Goal: Task Accomplishment & Management: Use online tool/utility

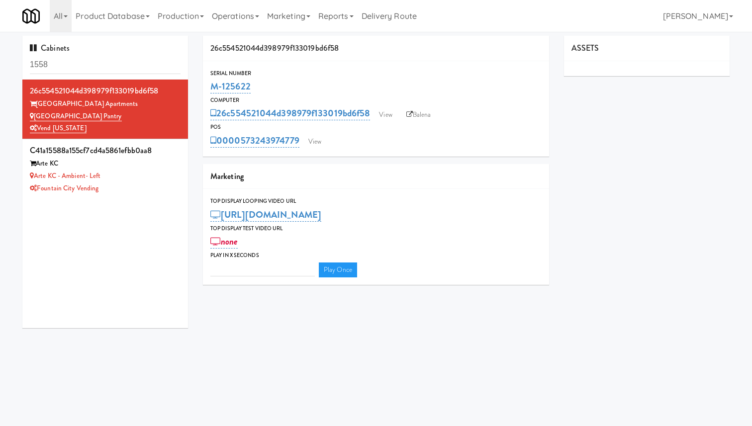
type input "3"
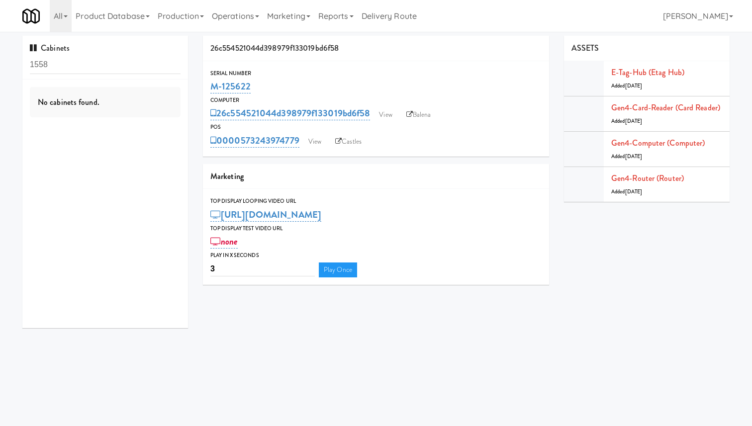
click at [380, 105] on div "26c554521044d398979f133019bd6f58 View Balena" at bounding box center [375, 113] width 331 height 17
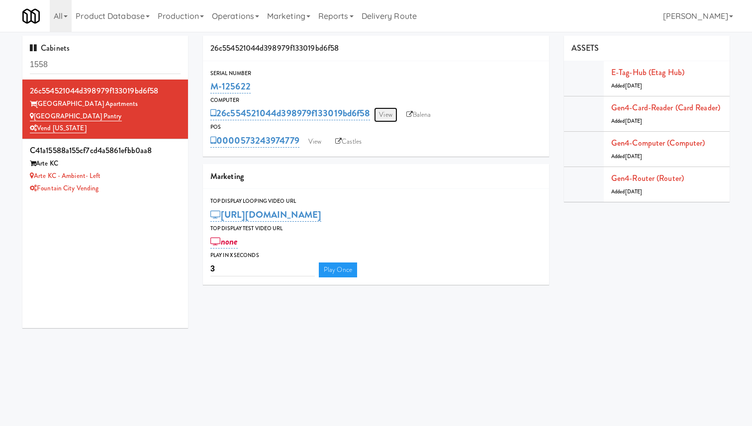
click at [388, 115] on link "View" at bounding box center [385, 114] width 23 height 15
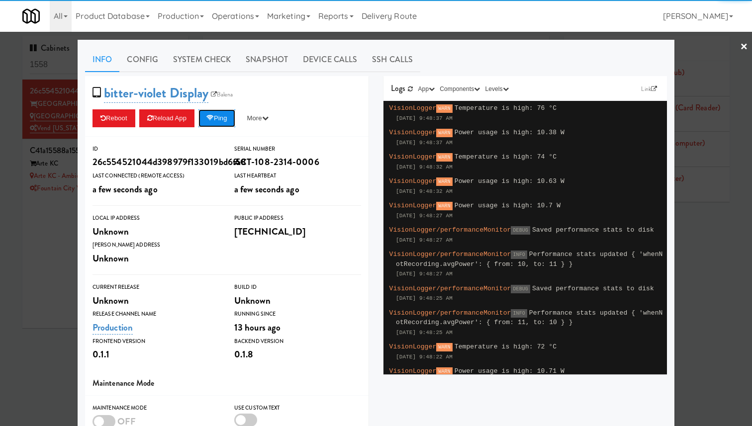
click at [230, 113] on button "Ping" at bounding box center [216, 118] width 37 height 18
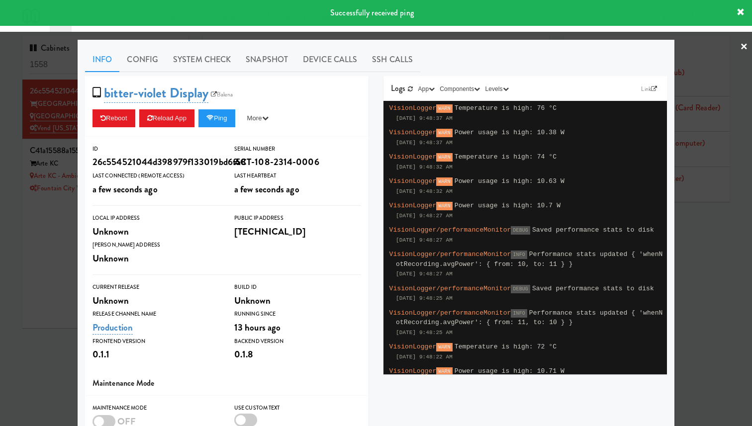
click at [323, 76] on div "bitter-violet Display Balena Reboot Reload App Ping More Ping Server Restart Se…" at bounding box center [227, 106] width 284 height 61
click at [332, 56] on link "Device Calls" at bounding box center [329, 59] width 69 height 25
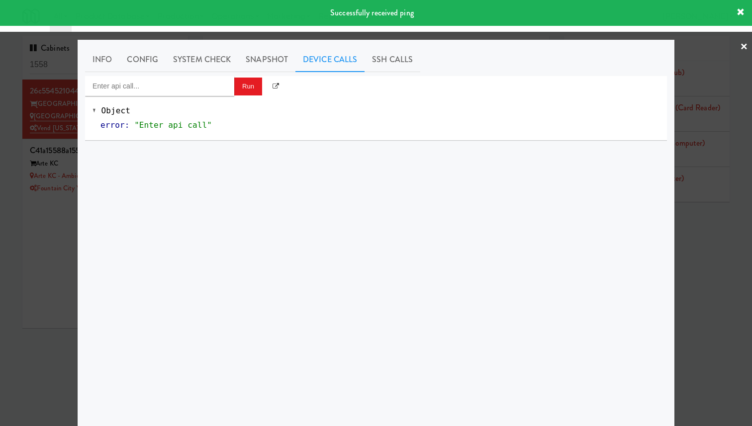
click at [210, 100] on div "Object error : "Enter api call"" at bounding box center [376, 118] width 582 height 44
click at [209, 87] on input "Enter api call..." at bounding box center [159, 86] width 149 height 20
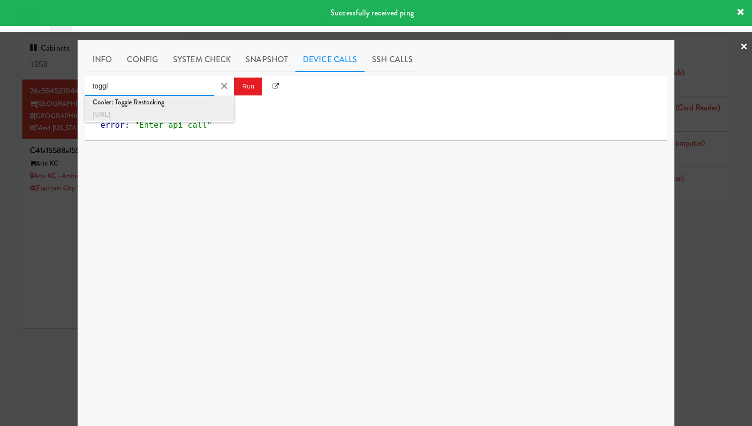
click at [208, 100] on div "Cooler: Toggle Restocking" at bounding box center [160, 102] width 134 height 13
type input "Cooler: Toggle Restocking"
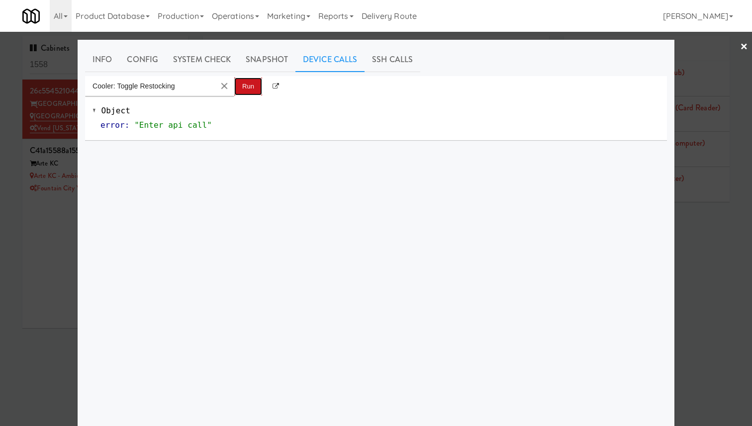
click at [252, 81] on button "Run" at bounding box center [248, 87] width 28 height 18
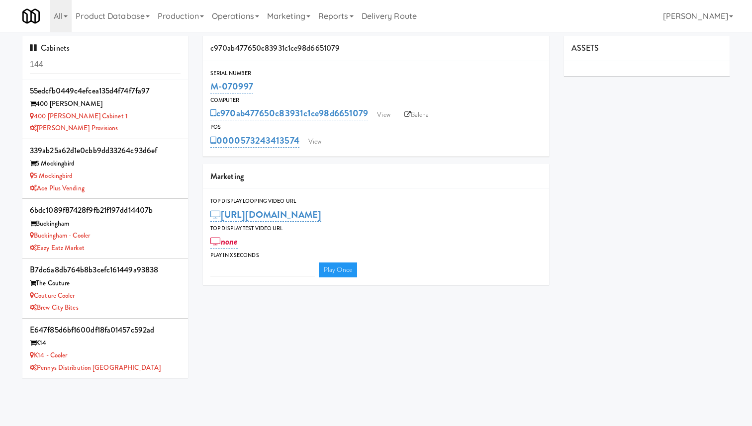
type input "3"
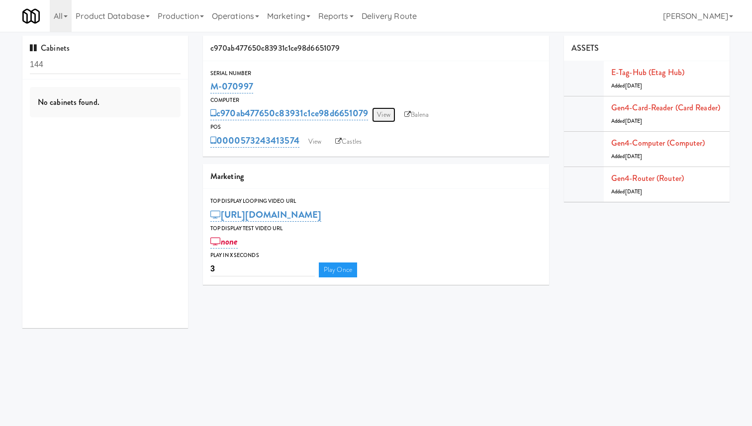
click at [390, 114] on link "View" at bounding box center [383, 114] width 23 height 15
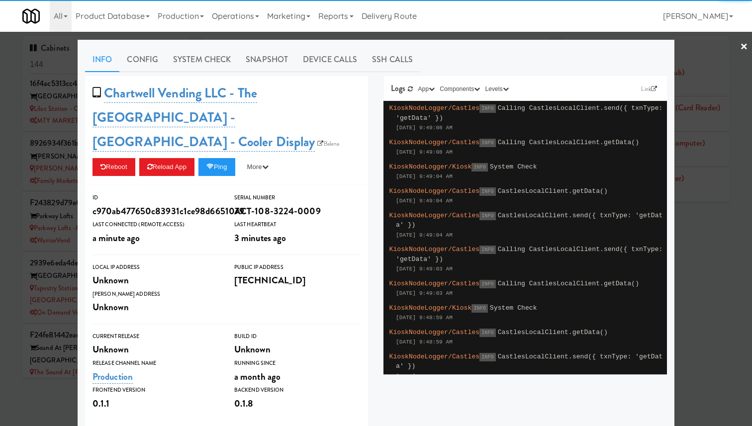
scroll to position [879, 0]
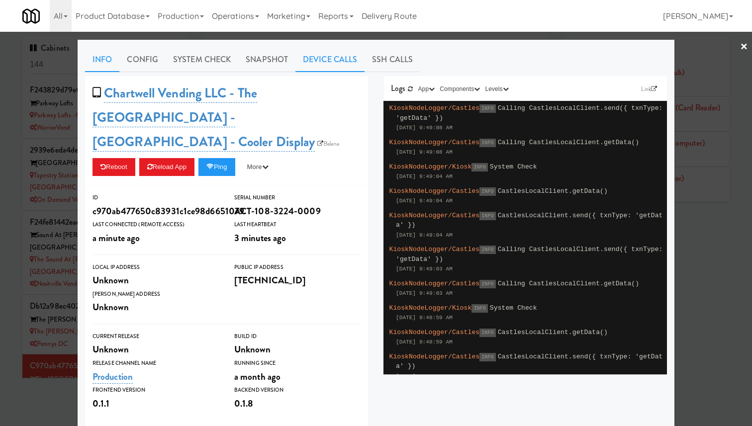
click at [333, 58] on link "Device Calls" at bounding box center [329, 59] width 69 height 25
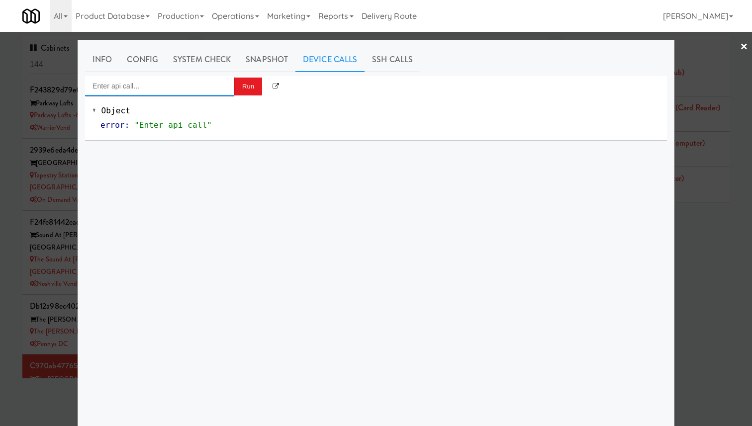
click at [214, 91] on input "Enter api call..." at bounding box center [159, 86] width 149 height 20
click at [208, 109] on div "http://localhost:3000/cooler/restocking-mode/toggle" at bounding box center [160, 114] width 134 height 13
type input "Cooler: Toggle Restocking"
click at [247, 89] on button "Run" at bounding box center [248, 87] width 28 height 18
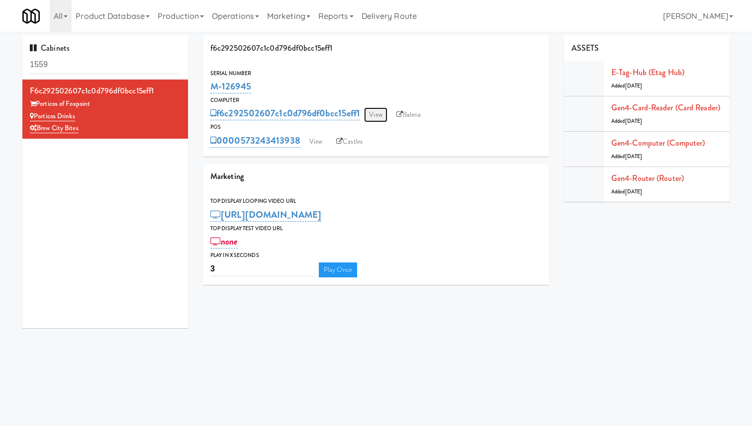
click at [376, 116] on link "View" at bounding box center [375, 114] width 23 height 15
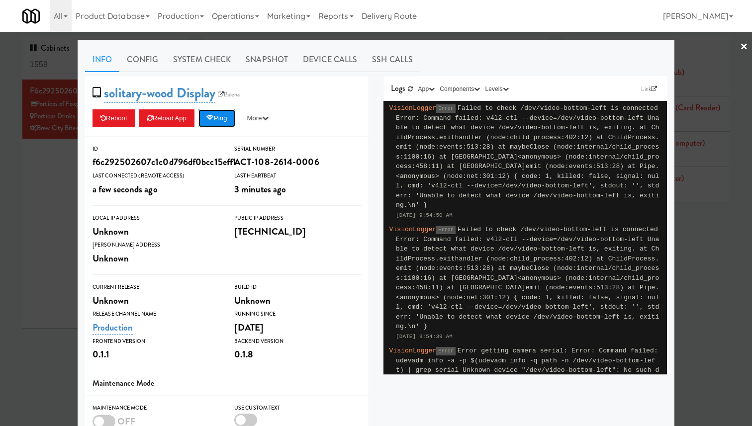
click at [222, 118] on button "Ping" at bounding box center [216, 118] width 37 height 18
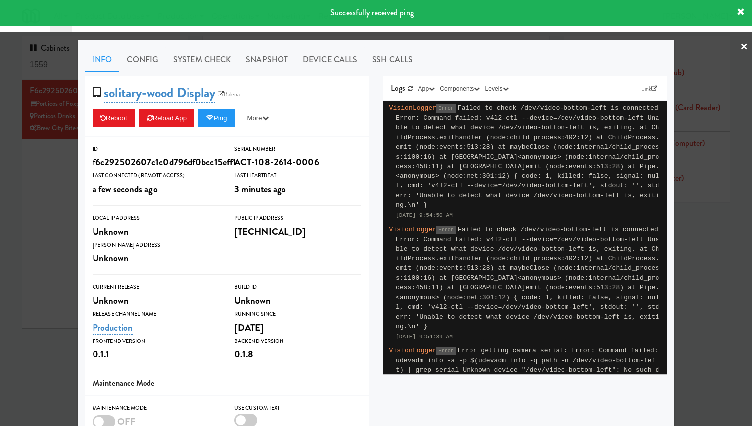
click at [70, 142] on div at bounding box center [376, 213] width 752 height 426
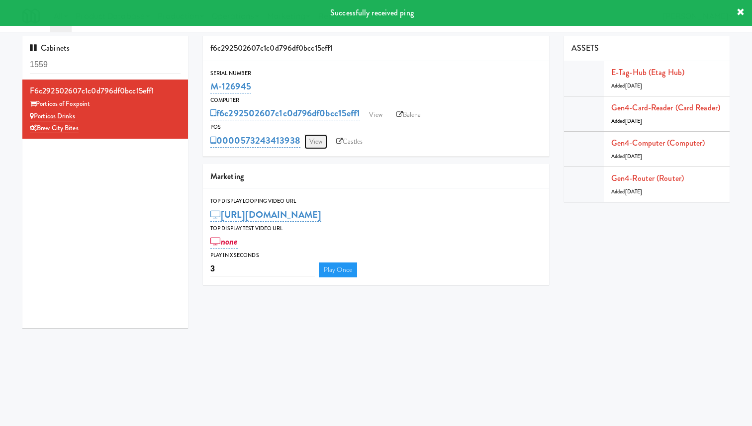
click at [317, 143] on link "View" at bounding box center [315, 141] width 23 height 15
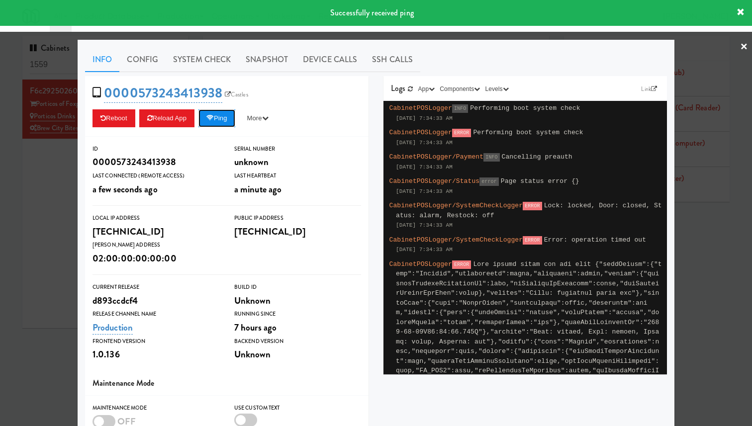
click at [220, 115] on button "Ping" at bounding box center [216, 118] width 37 height 18
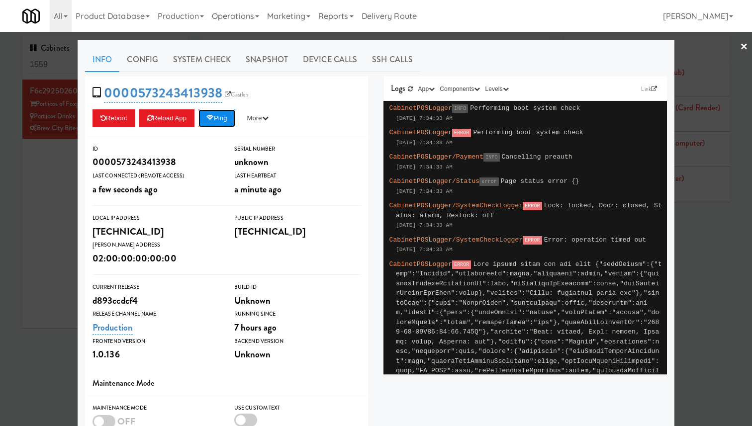
click at [220, 115] on button "Ping" at bounding box center [216, 118] width 37 height 18
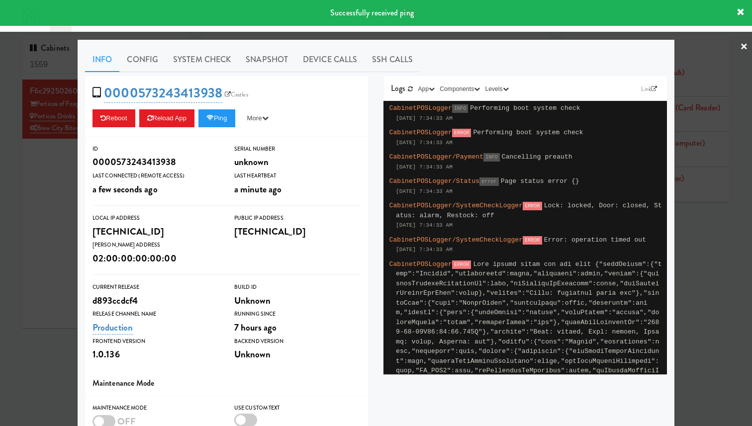
click at [84, 151] on div "Info Config System Check Snapshot Device Calls SSH Calls 0000573243413938 Castl…" at bounding box center [376, 291] width 597 height 502
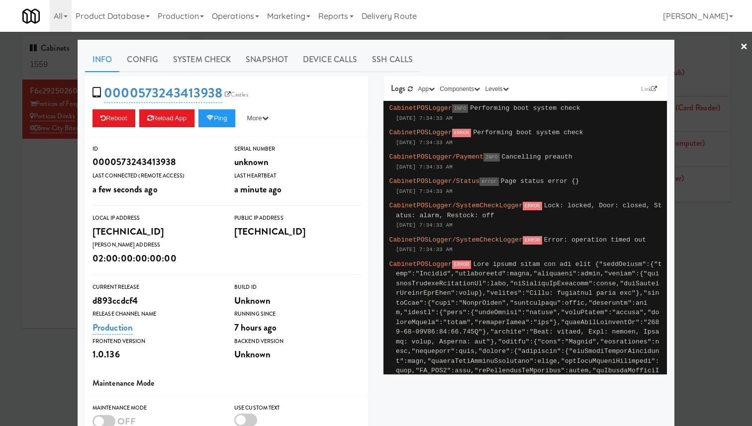
click at [59, 174] on div at bounding box center [376, 213] width 752 height 426
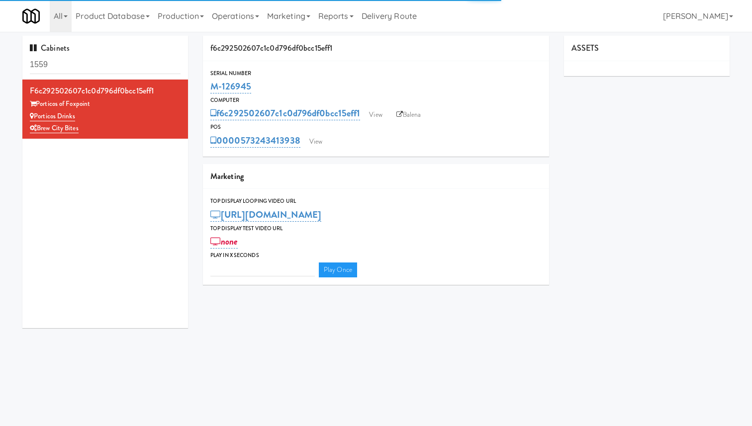
type input "3"
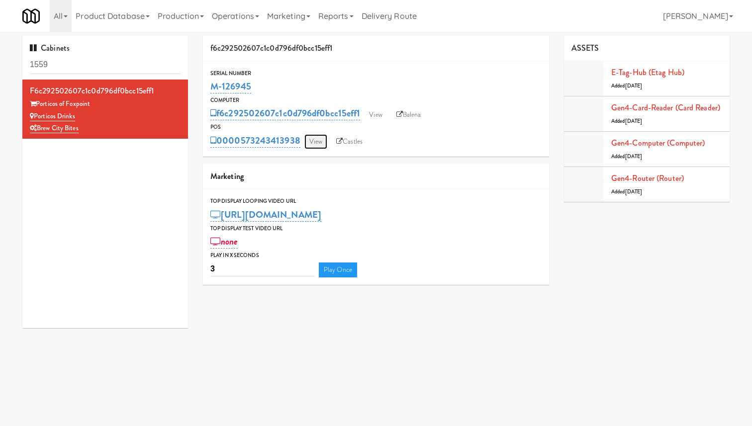
click at [322, 144] on link "View" at bounding box center [315, 141] width 23 height 15
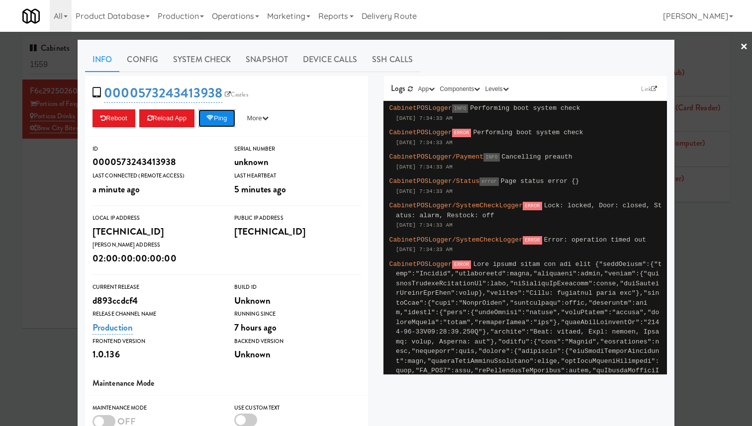
click at [223, 117] on button "Ping" at bounding box center [216, 118] width 37 height 18
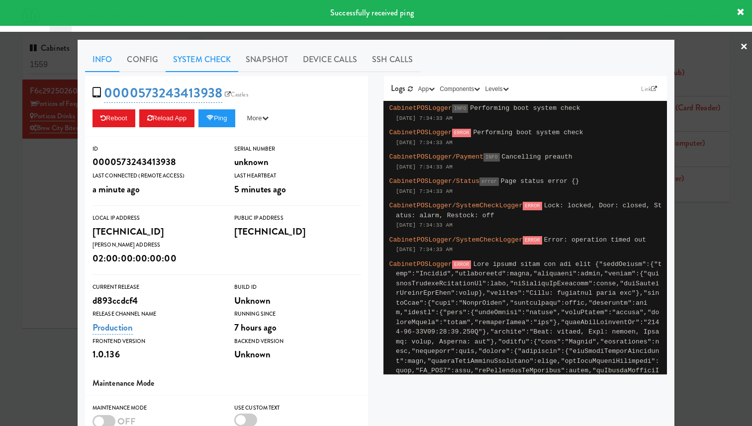
click at [222, 63] on link "System Check" at bounding box center [202, 59] width 73 height 25
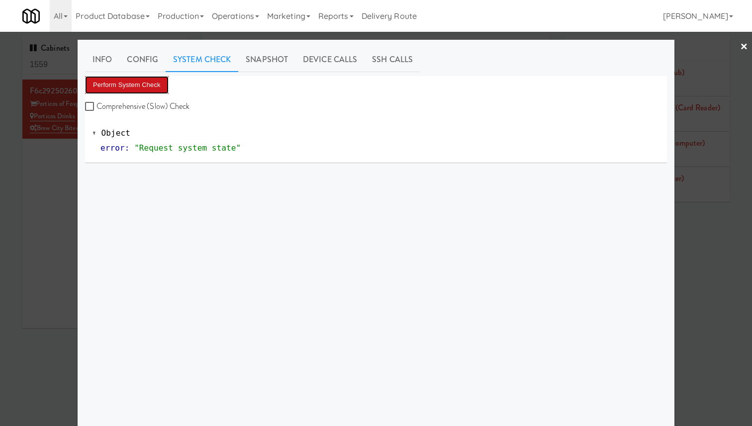
click at [159, 83] on button "Perform System Check" at bounding box center [127, 85] width 84 height 18
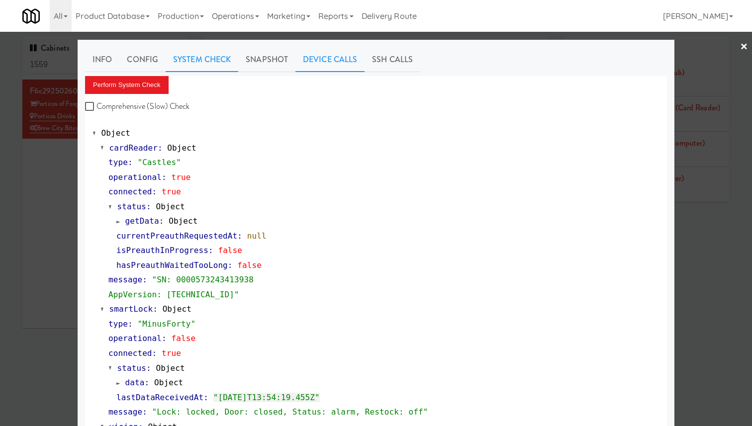
click at [327, 58] on link "Device Calls" at bounding box center [329, 59] width 69 height 25
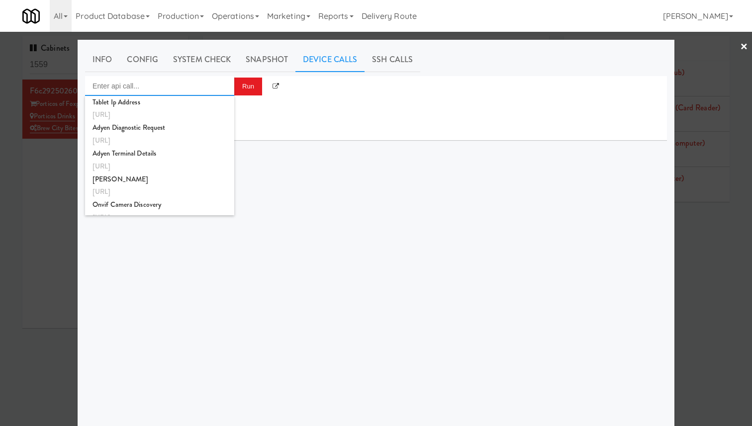
click at [186, 83] on input "Enter api call..." at bounding box center [159, 86] width 149 height 20
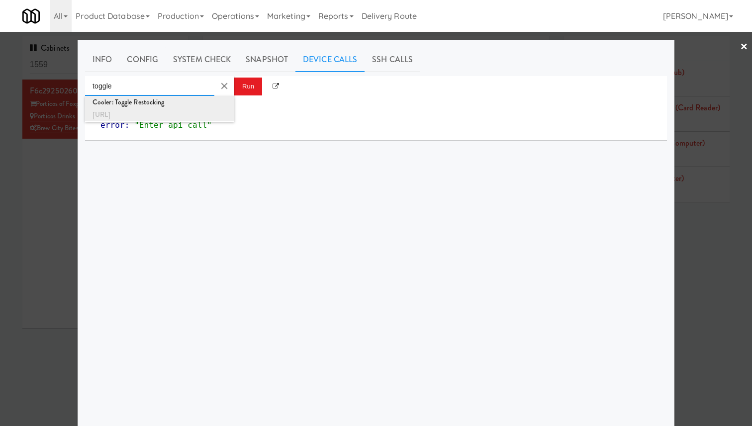
click at [191, 100] on div "Cooler: Toggle Restocking" at bounding box center [160, 102] width 134 height 13
type input "Cooler: Toggle Restocking"
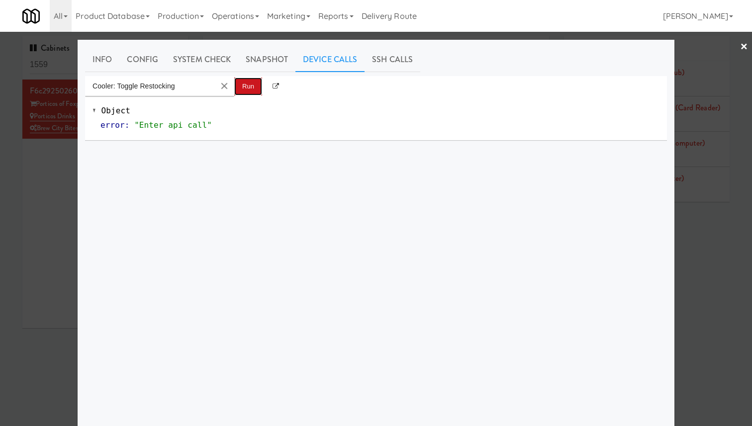
click at [241, 90] on button "Run" at bounding box center [248, 87] width 28 height 18
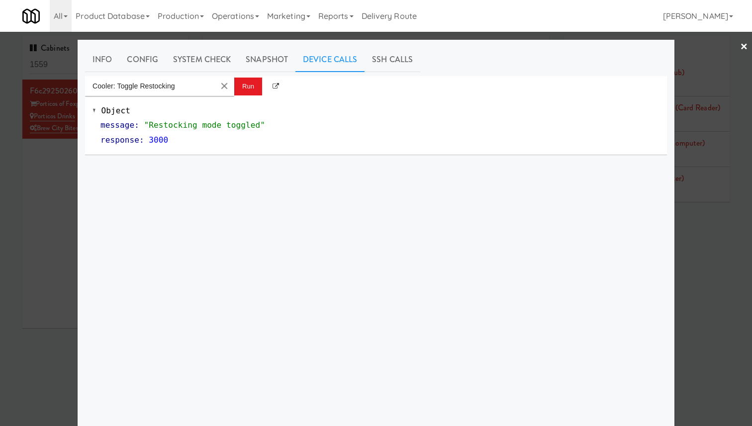
click at [67, 140] on div at bounding box center [376, 213] width 752 height 426
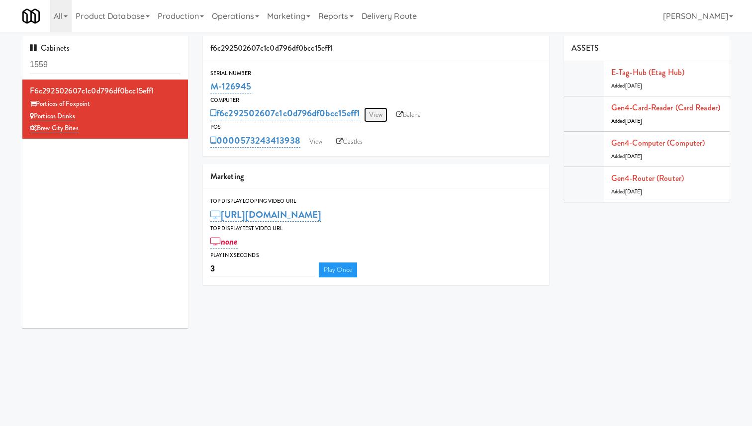
click at [377, 109] on link "View" at bounding box center [375, 114] width 23 height 15
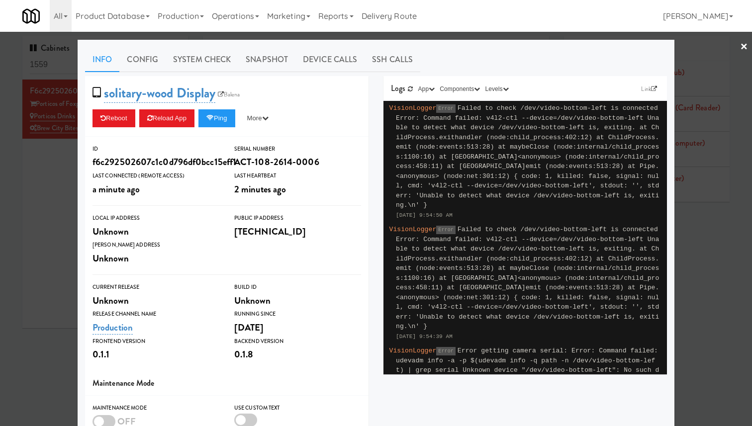
click at [223, 127] on div "solitary-wood Display Balena Reboot Reload App Ping More Ping Server Restart Se…" at bounding box center [227, 106] width 284 height 61
click at [224, 116] on button "Ping" at bounding box center [216, 118] width 37 height 18
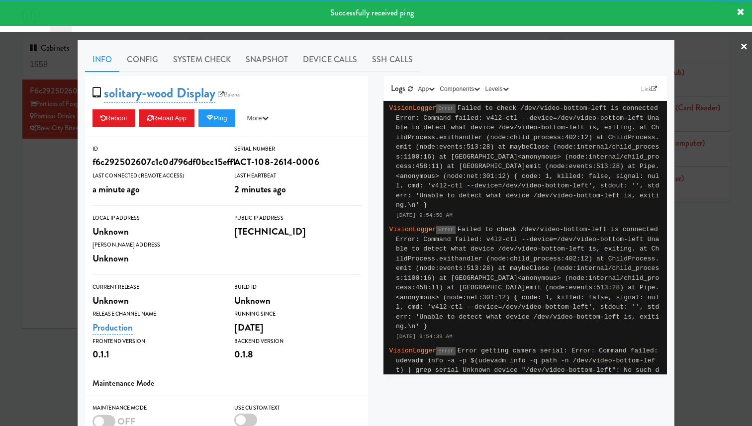
click at [60, 133] on div at bounding box center [376, 213] width 752 height 426
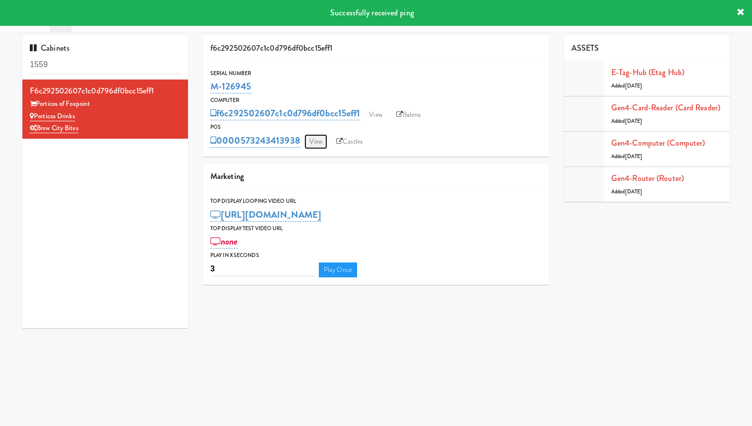
click at [317, 143] on link "View" at bounding box center [315, 141] width 23 height 15
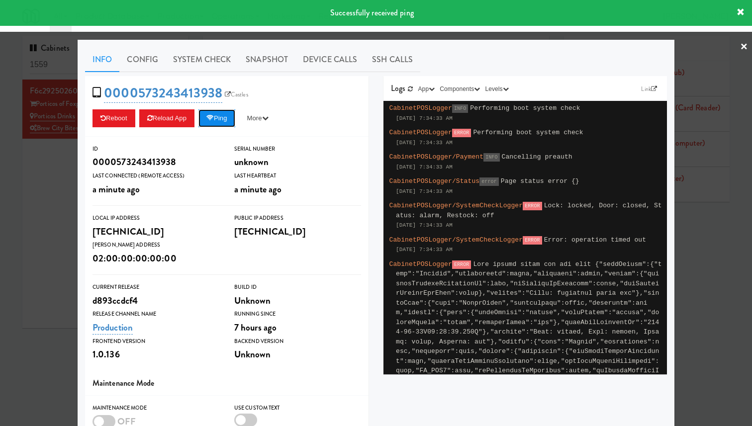
click at [218, 121] on button "Ping" at bounding box center [216, 118] width 37 height 18
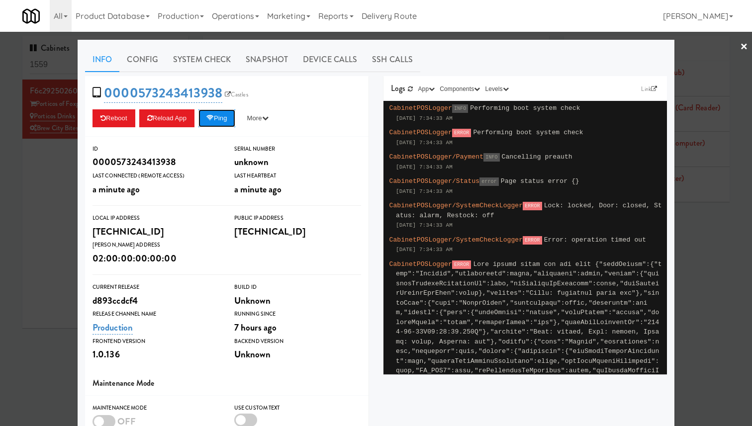
click at [226, 122] on button "Ping" at bounding box center [216, 118] width 37 height 18
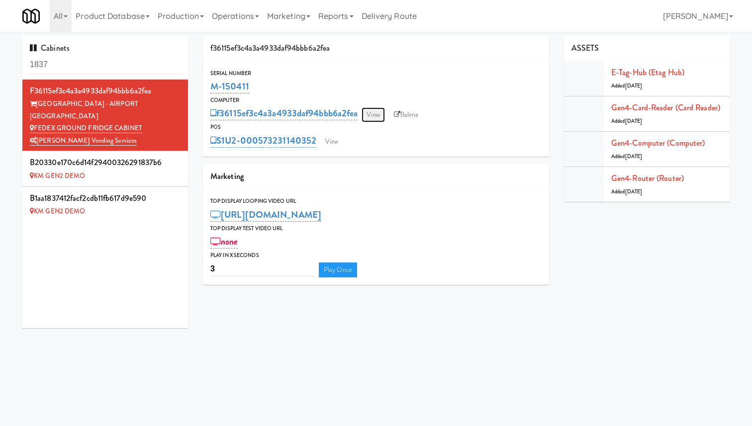
click at [374, 113] on link "View" at bounding box center [373, 114] width 23 height 15
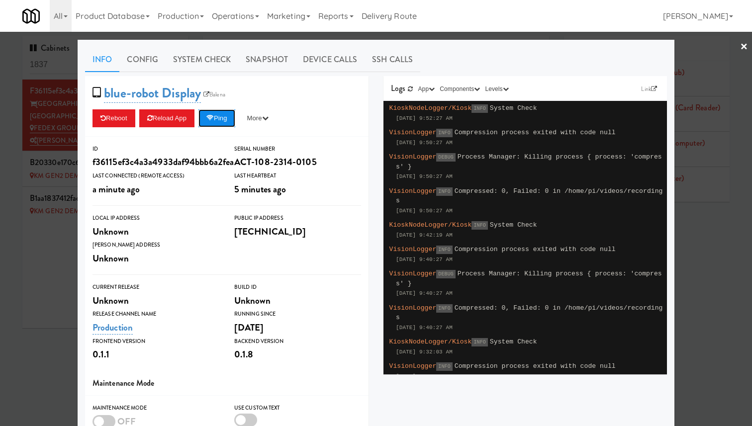
click at [223, 117] on button "Ping" at bounding box center [216, 118] width 37 height 18
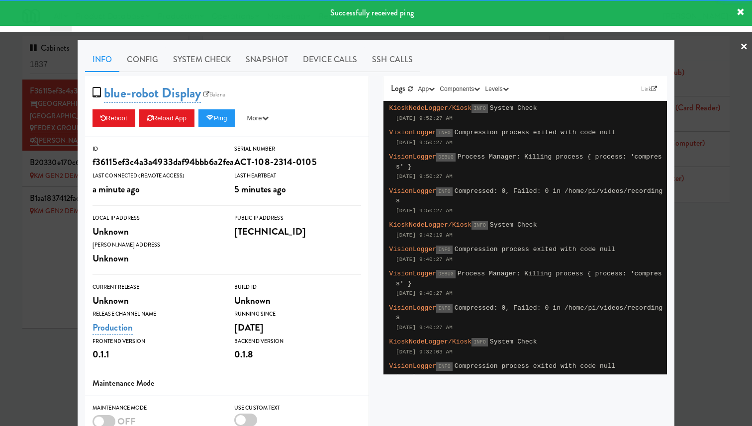
click at [41, 135] on div at bounding box center [376, 213] width 752 height 426
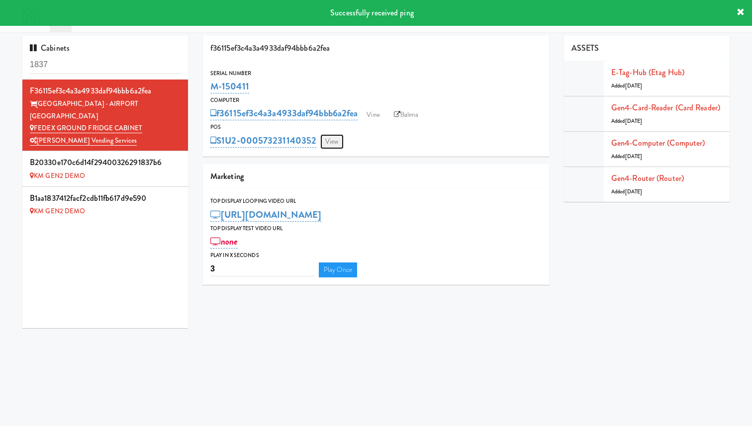
click at [331, 139] on link "View" at bounding box center [331, 141] width 23 height 15
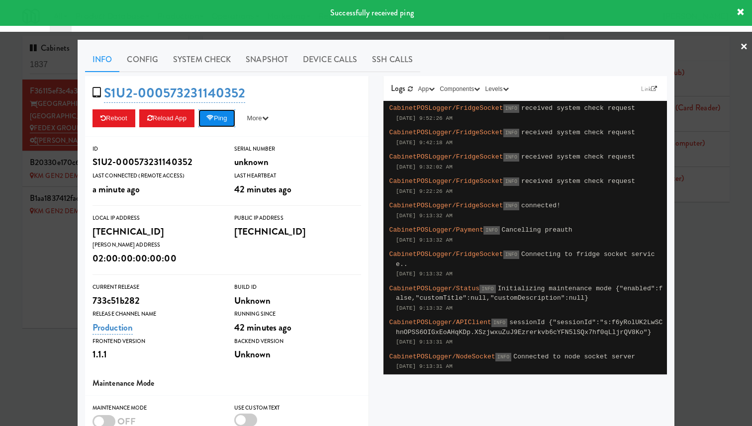
click at [220, 117] on button "Ping" at bounding box center [216, 118] width 37 height 18
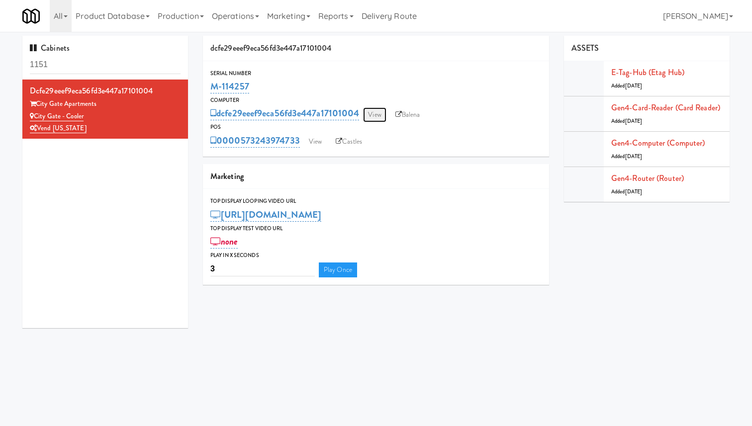
click at [380, 112] on link "View" at bounding box center [374, 114] width 23 height 15
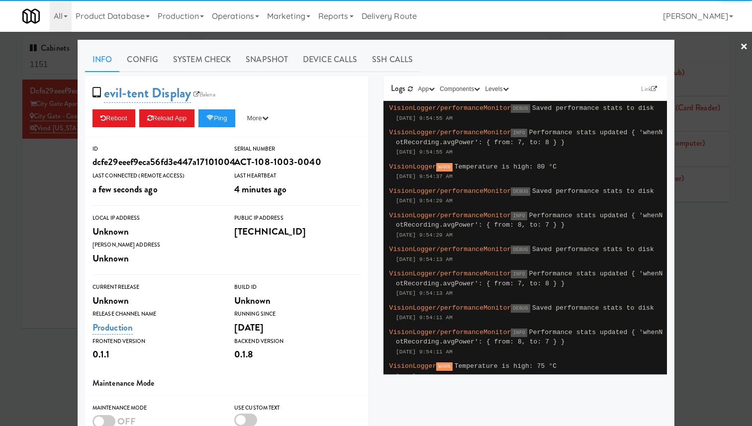
click at [229, 107] on div "evil-tent Display Balena Reboot Reload App Ping More Ping Server Restart Server…" at bounding box center [227, 106] width 284 height 61
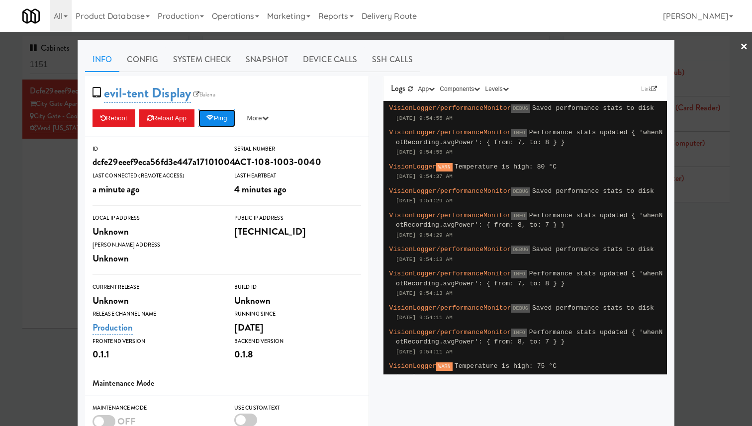
click at [227, 116] on button "Ping" at bounding box center [216, 118] width 37 height 18
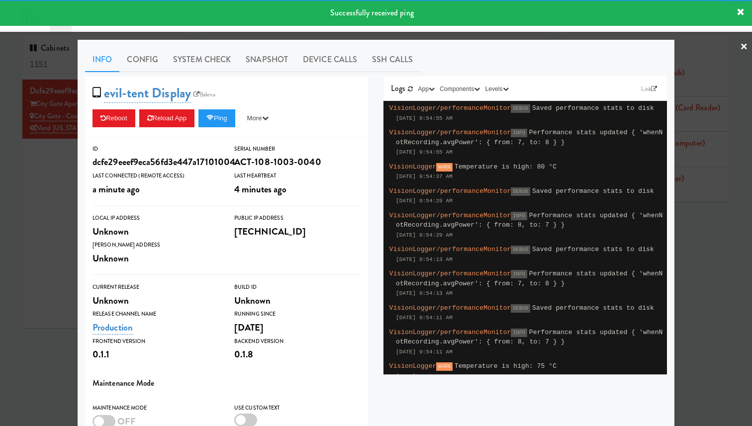
click at [52, 152] on div at bounding box center [376, 213] width 752 height 426
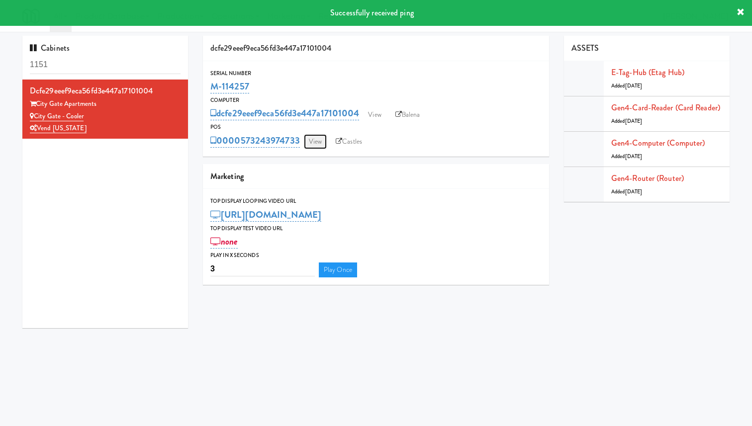
click at [320, 139] on link "View" at bounding box center [315, 141] width 23 height 15
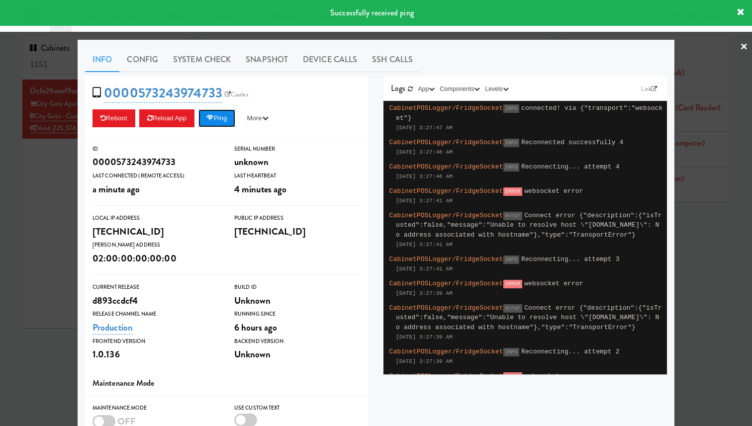
click at [224, 122] on button "Ping" at bounding box center [216, 118] width 37 height 18
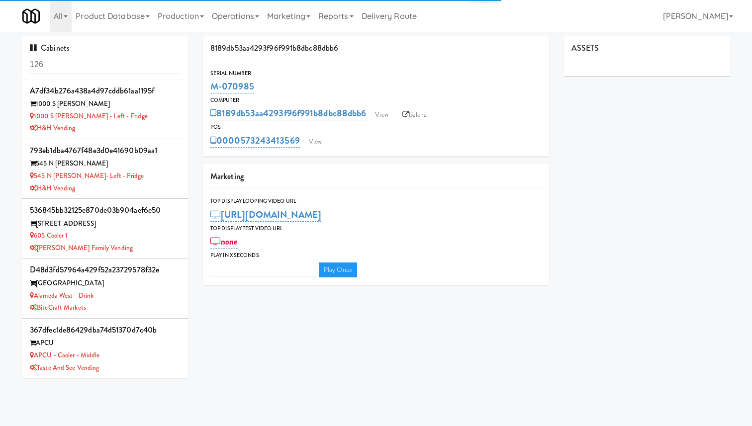
type input "3"
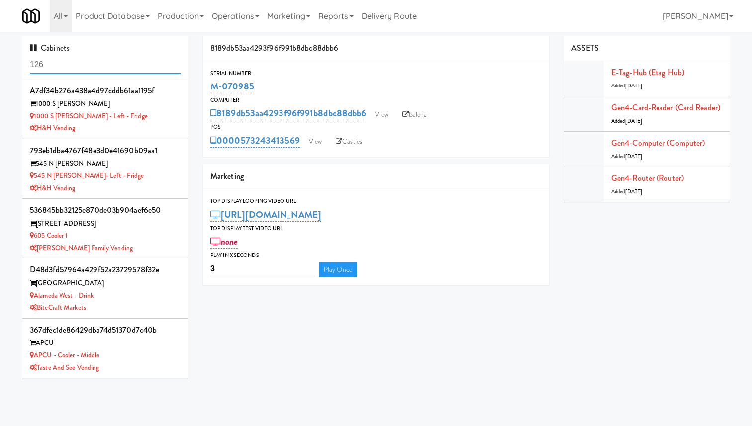
scroll to position [647, 0]
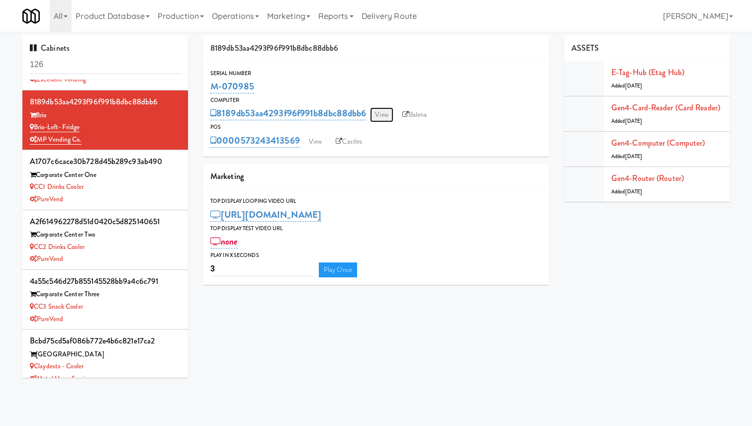
click at [388, 112] on link "View" at bounding box center [381, 114] width 23 height 15
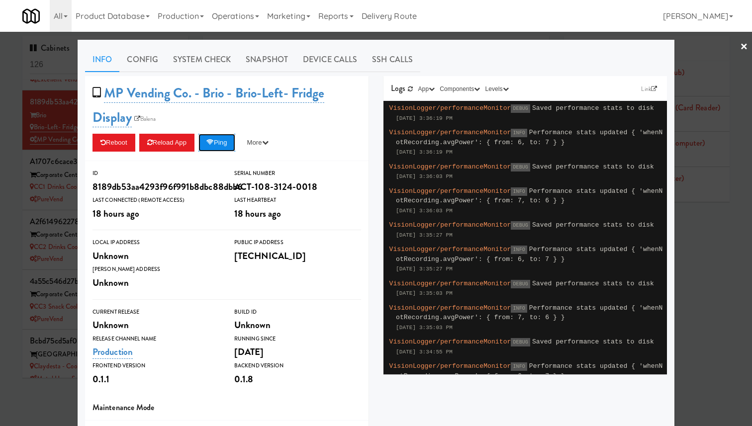
click at [227, 139] on button "Ping" at bounding box center [216, 143] width 37 height 18
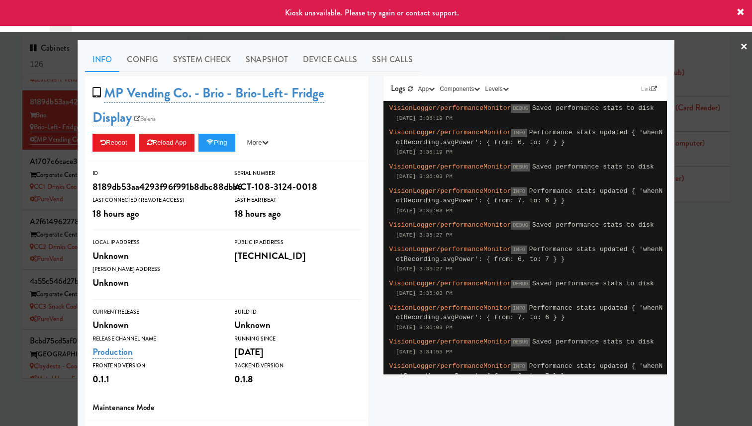
click at [53, 126] on div at bounding box center [376, 213] width 752 height 426
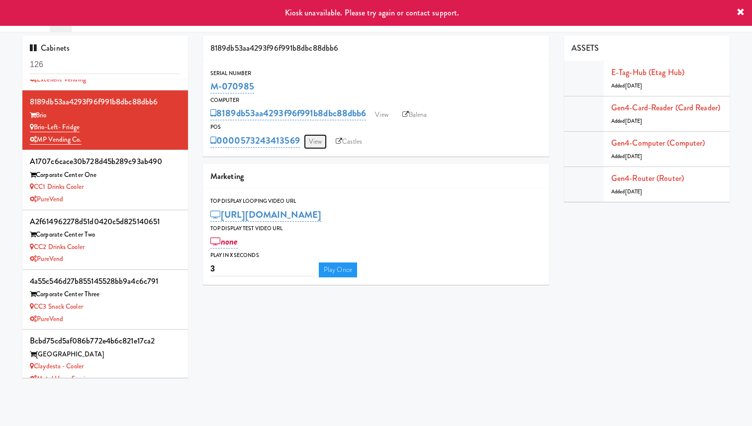
click at [311, 140] on link "View" at bounding box center [315, 141] width 23 height 15
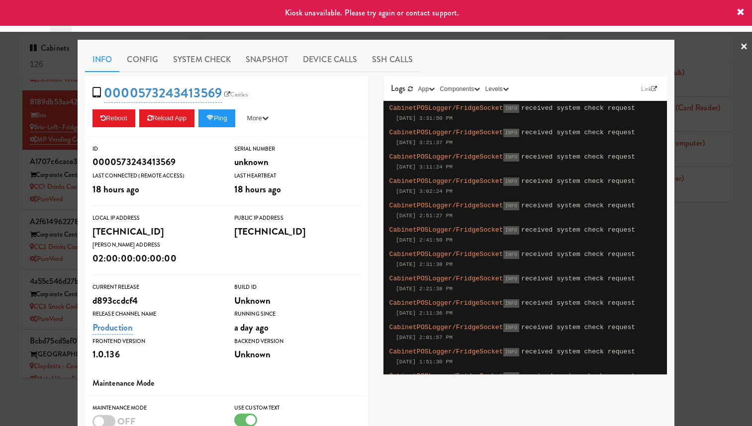
click at [31, 136] on div at bounding box center [376, 213] width 752 height 426
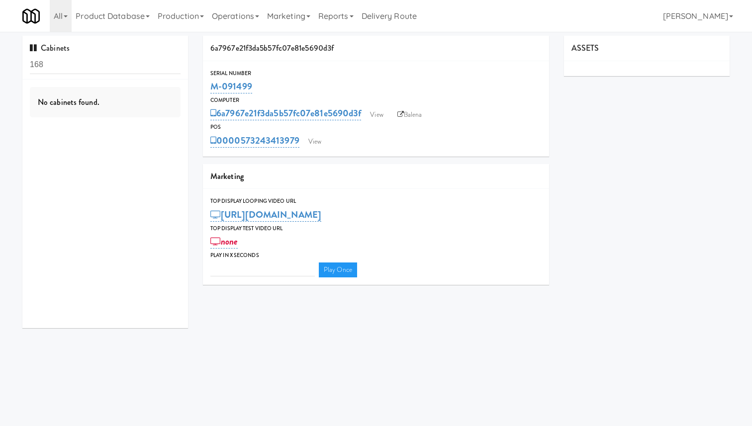
type input "3"
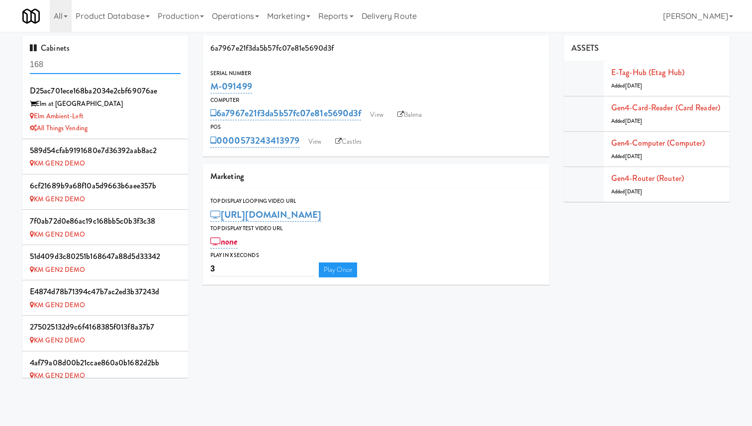
scroll to position [425, 0]
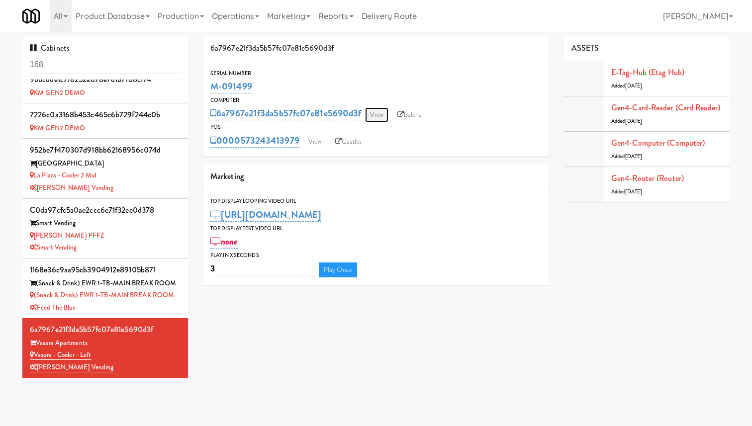
click at [378, 109] on link "View" at bounding box center [376, 114] width 23 height 15
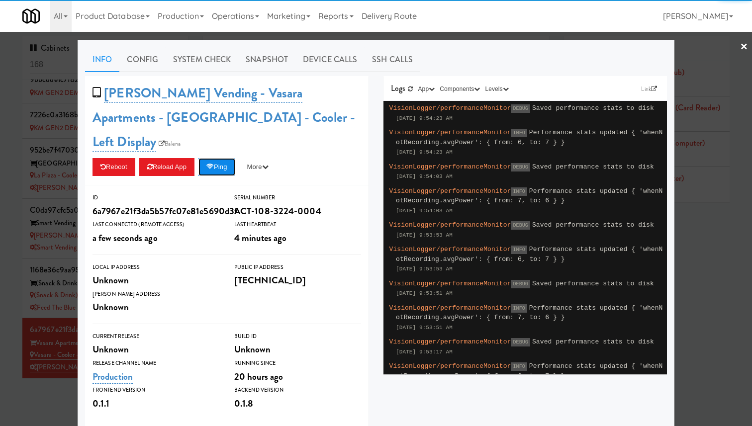
click at [224, 158] on button "Ping" at bounding box center [216, 167] width 37 height 18
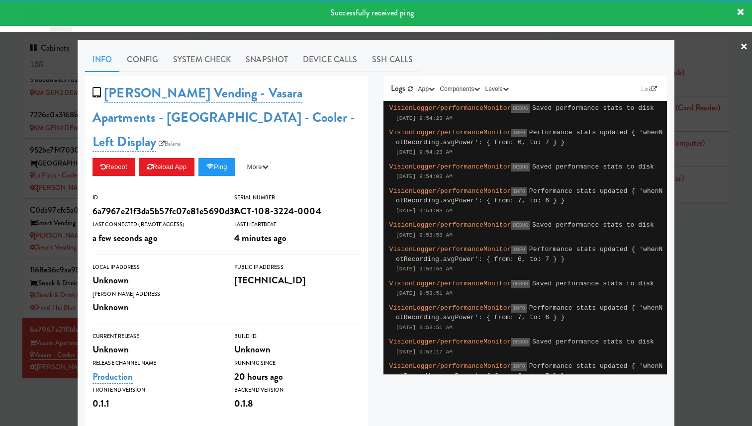
click at [58, 130] on div at bounding box center [376, 213] width 752 height 426
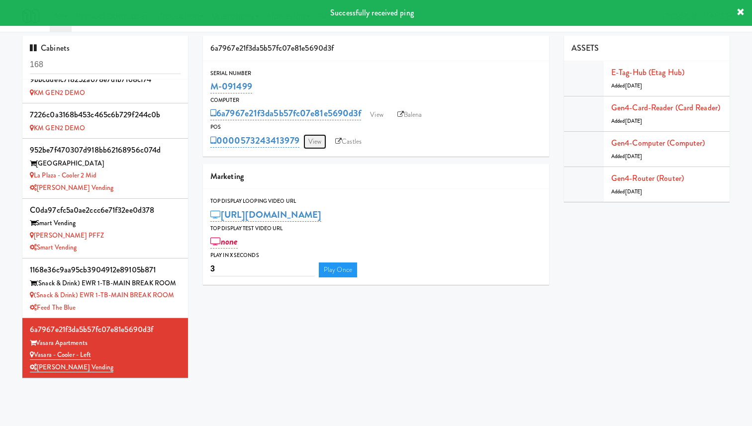
click at [315, 142] on link "View" at bounding box center [314, 141] width 23 height 15
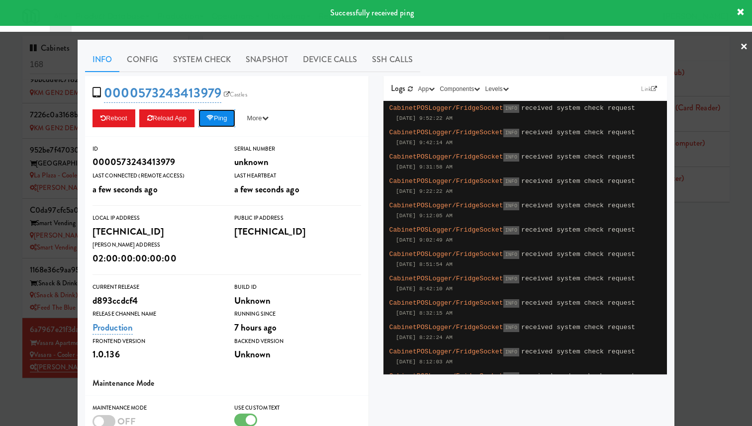
click at [230, 122] on button "Ping" at bounding box center [216, 118] width 37 height 18
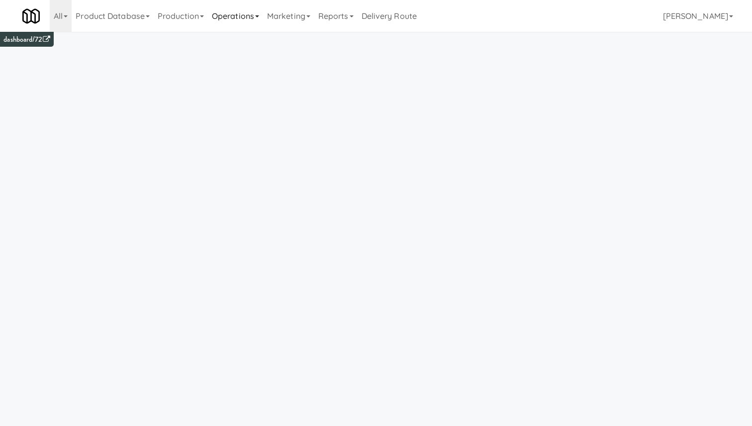
click at [224, 7] on link "Operations" at bounding box center [235, 16] width 55 height 32
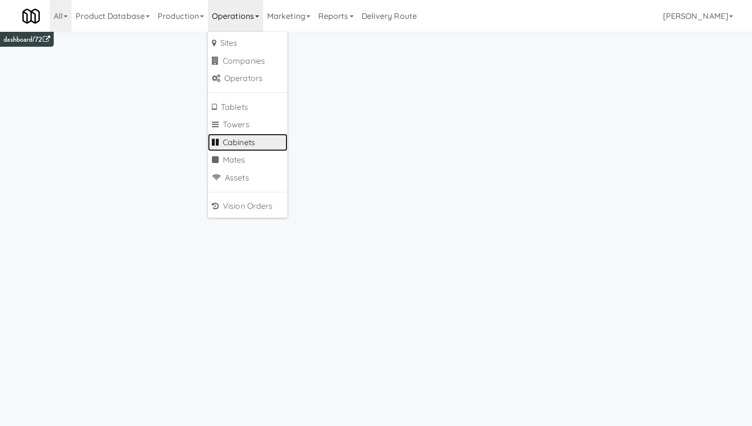
click at [262, 143] on link "Cabinets" at bounding box center [248, 143] width 80 height 18
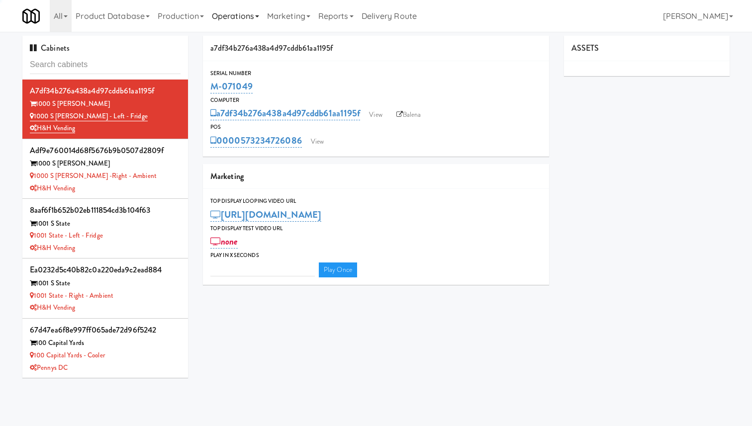
type input "3"
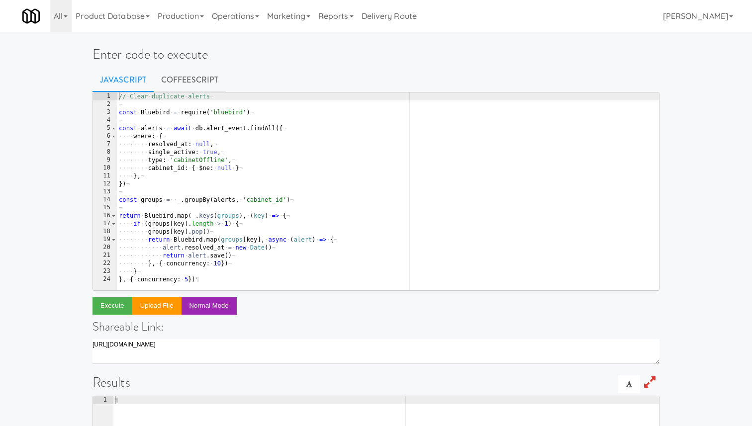
type textarea "type: 'cabinetOffline',"
click at [185, 159] on div "// · Clear · duplicate · alerts ¬ ¬ const · Bluebird · = · require ( 'bluebird'…" at bounding box center [388, 200] width 542 height 214
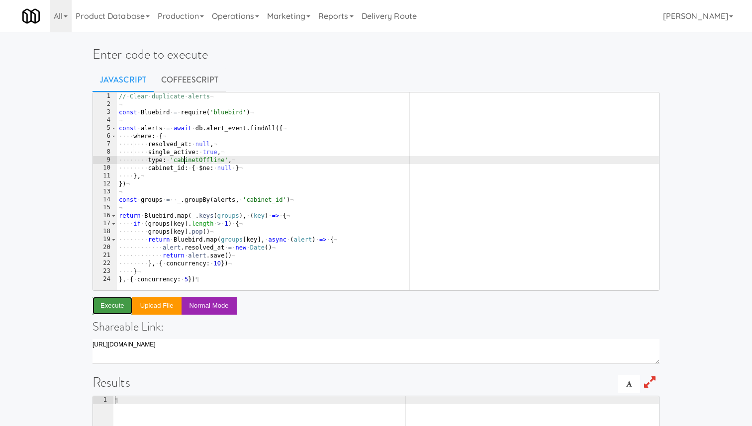
click at [115, 304] on button "Execute" at bounding box center [113, 306] width 40 height 18
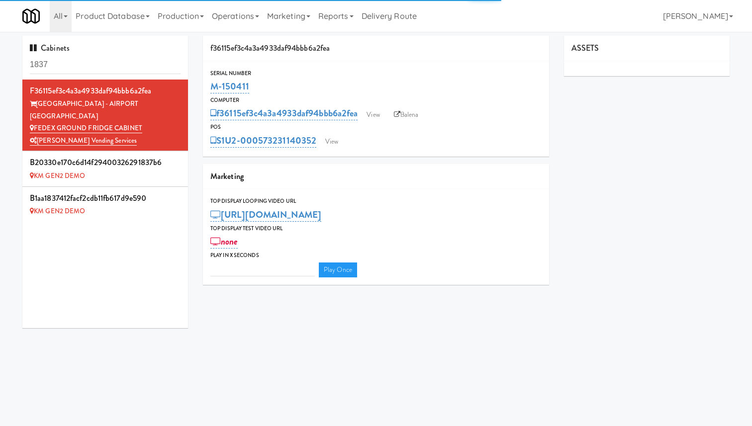
type input "3"
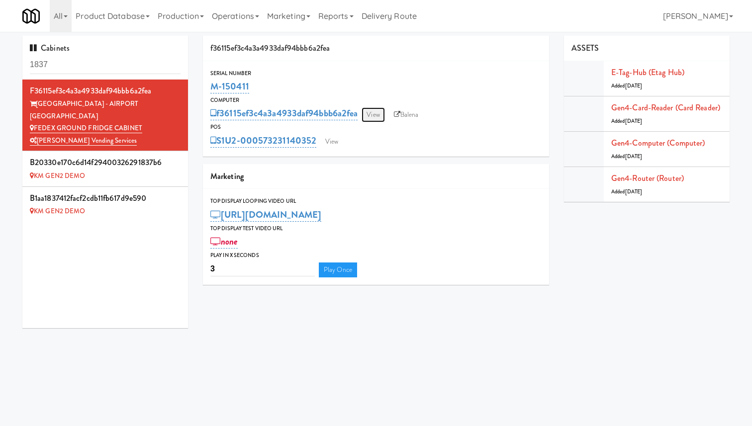
click at [371, 118] on link "View" at bounding box center [373, 114] width 23 height 15
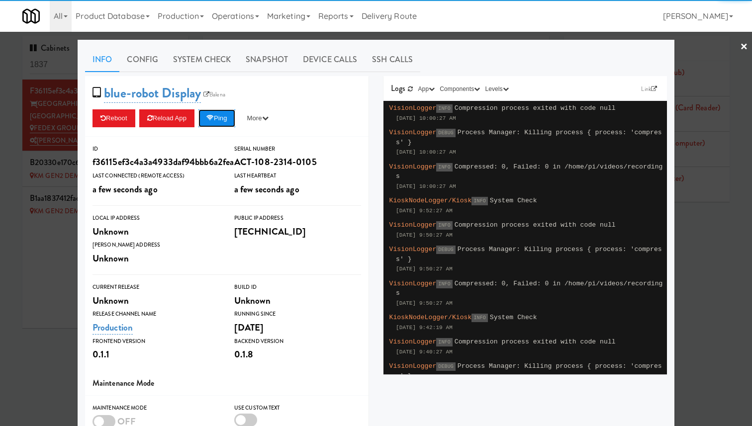
click at [223, 122] on button "Ping" at bounding box center [216, 118] width 37 height 18
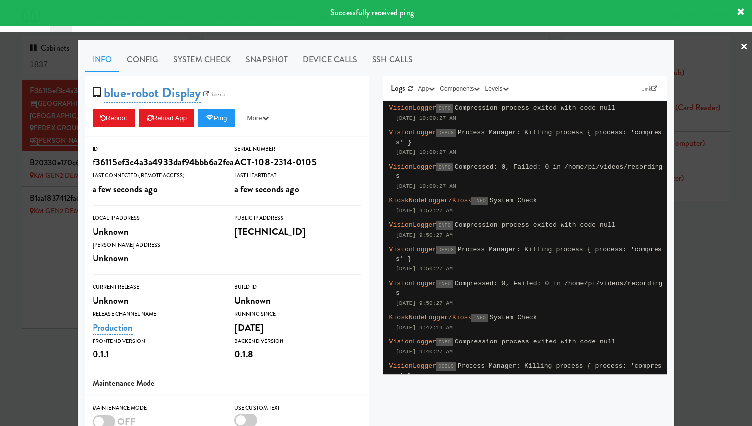
click at [36, 113] on div at bounding box center [376, 213] width 752 height 426
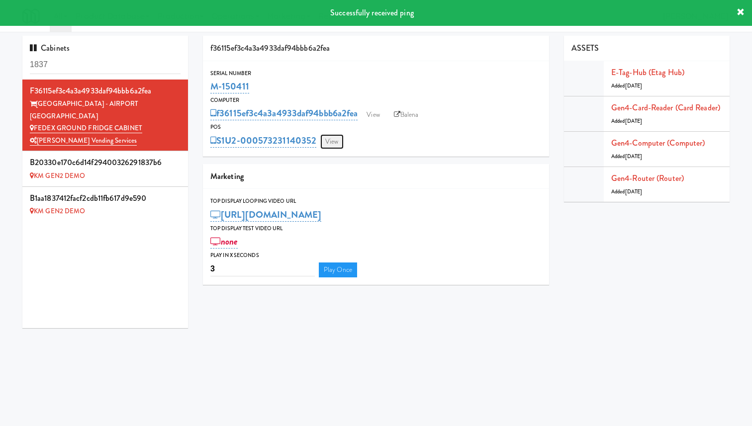
click at [326, 138] on link "View" at bounding box center [331, 141] width 23 height 15
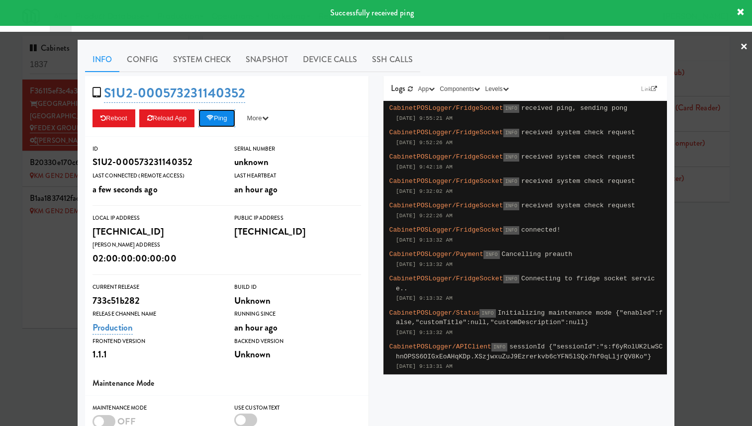
click at [235, 116] on button "Ping" at bounding box center [216, 118] width 37 height 18
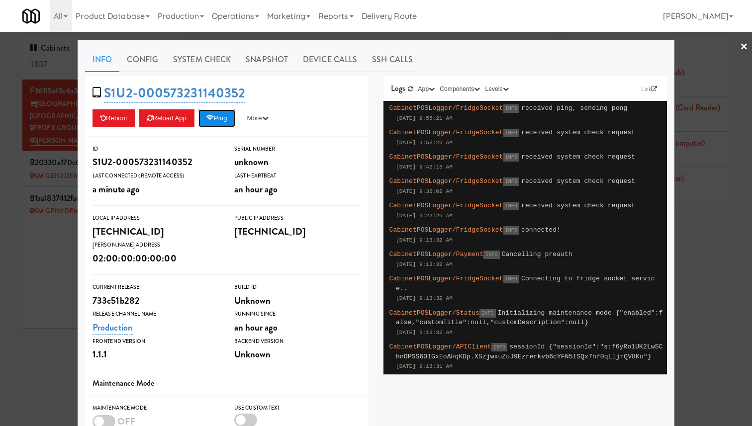
click at [232, 118] on button "Ping" at bounding box center [216, 118] width 37 height 18
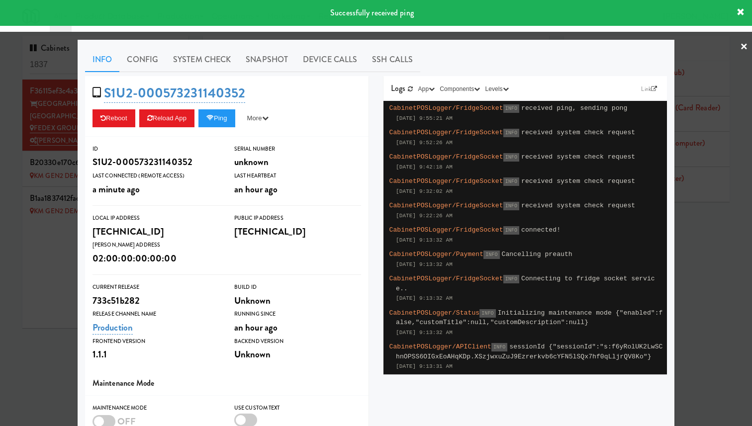
click at [67, 87] on div at bounding box center [376, 213] width 752 height 426
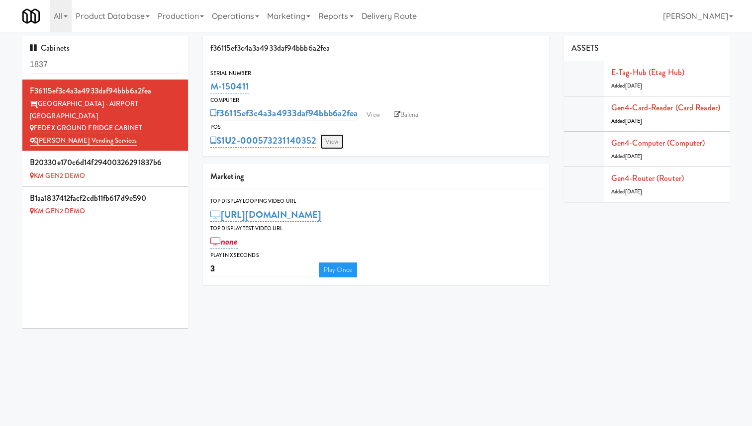
click at [337, 144] on link "View" at bounding box center [331, 141] width 23 height 15
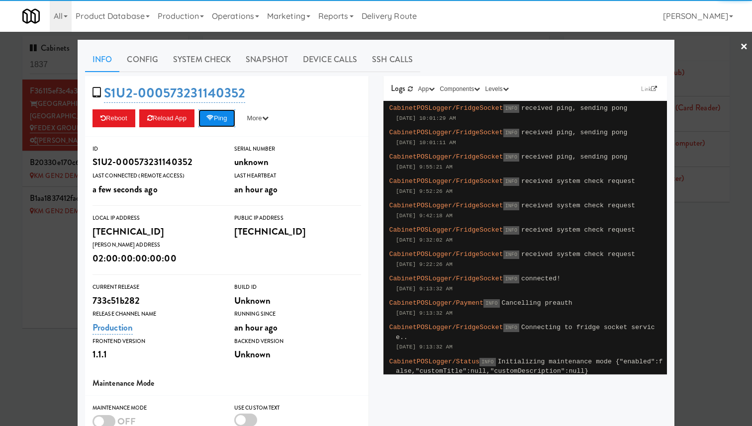
click at [230, 123] on button "Ping" at bounding box center [216, 118] width 37 height 18
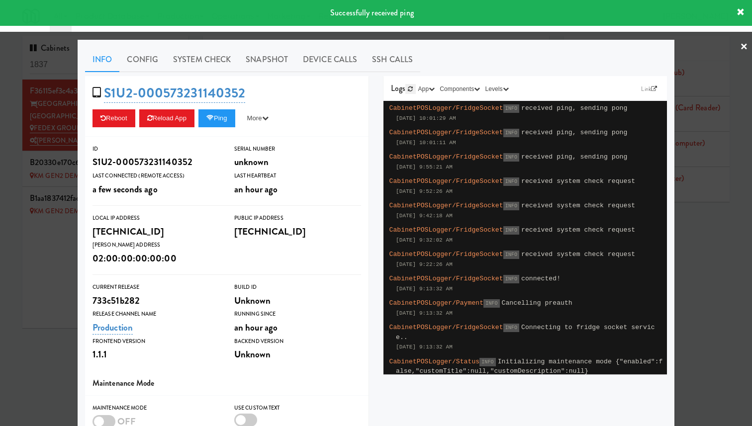
click at [411, 90] on icon at bounding box center [410, 89] width 5 height 6
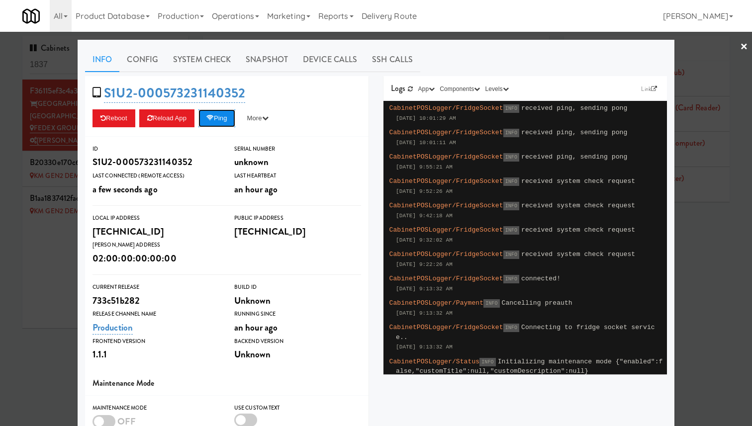
click at [227, 125] on button "Ping" at bounding box center [216, 118] width 37 height 18
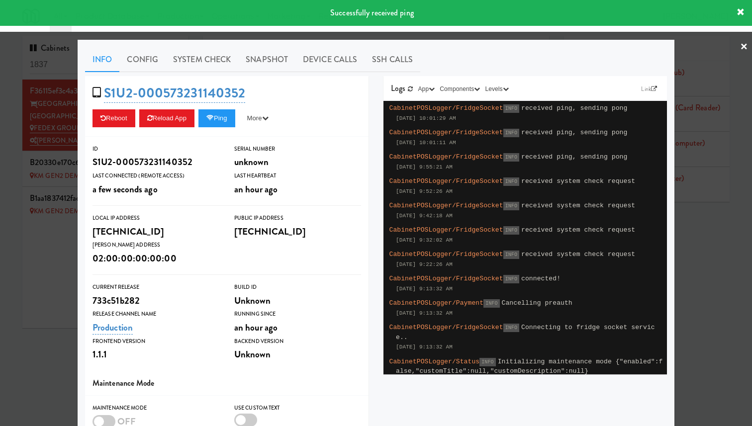
click at [74, 136] on div at bounding box center [376, 213] width 752 height 426
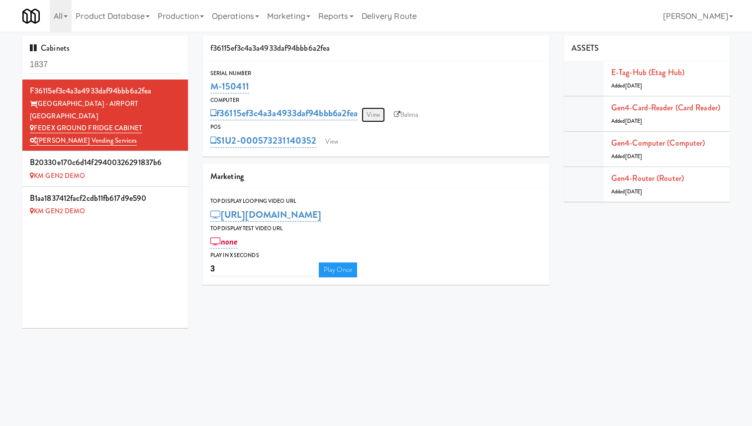
click at [379, 116] on link "View" at bounding box center [373, 114] width 23 height 15
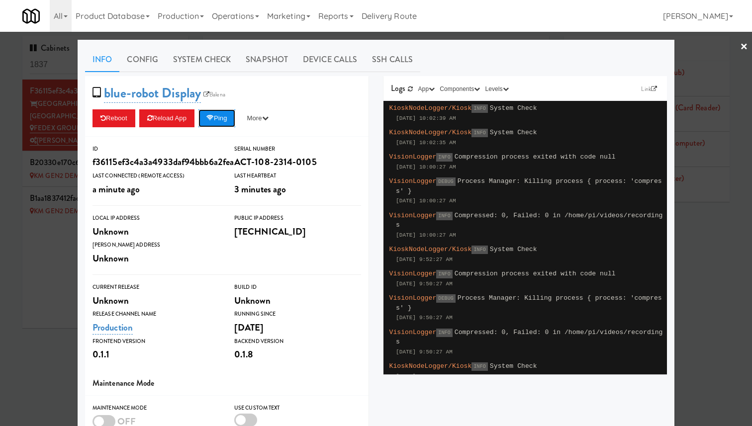
click at [223, 120] on button "Ping" at bounding box center [216, 118] width 37 height 18
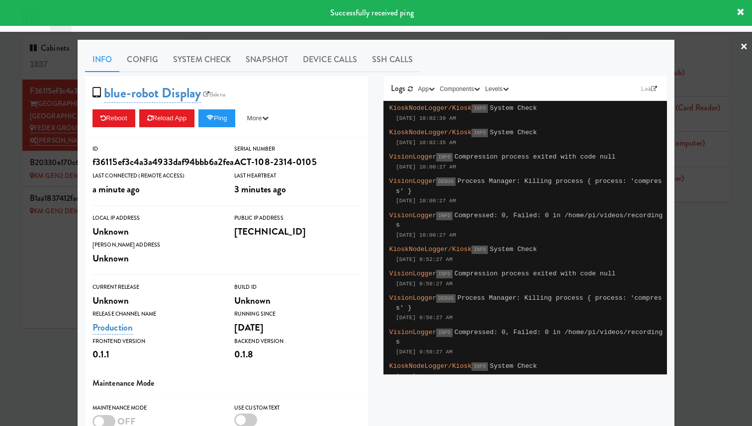
click at [59, 127] on div at bounding box center [376, 213] width 752 height 426
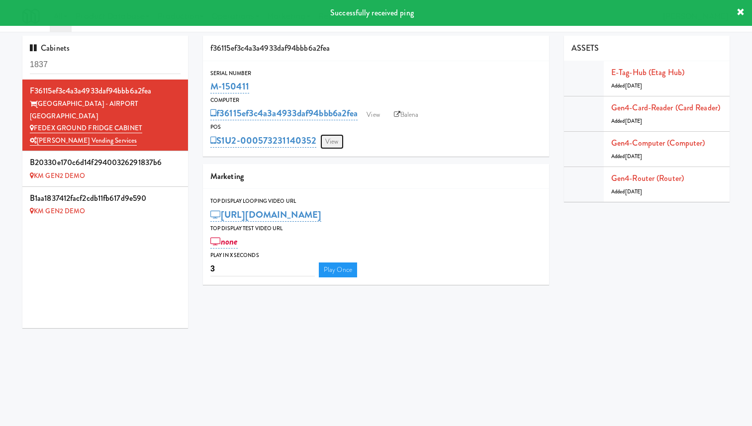
click at [334, 142] on link "View" at bounding box center [331, 141] width 23 height 15
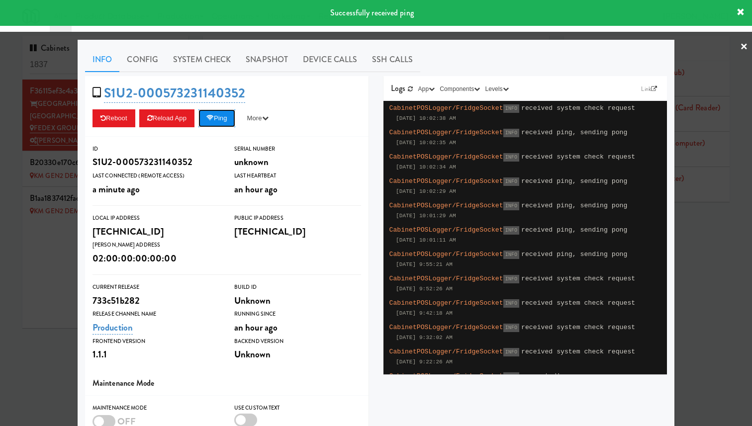
click at [214, 119] on icon at bounding box center [209, 118] width 7 height 6
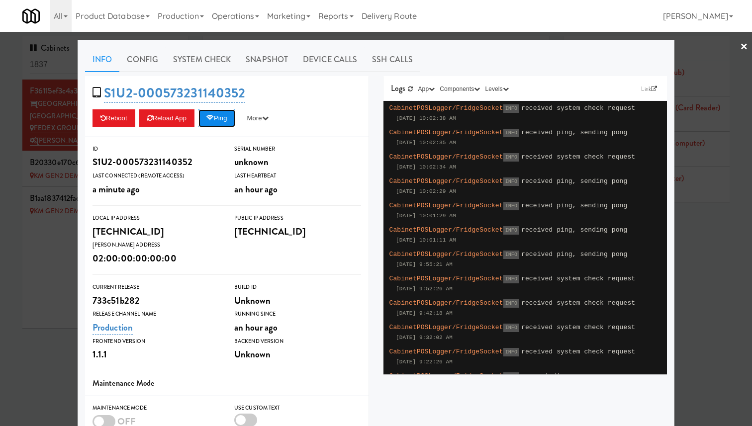
click at [218, 117] on button "Ping" at bounding box center [216, 118] width 37 height 18
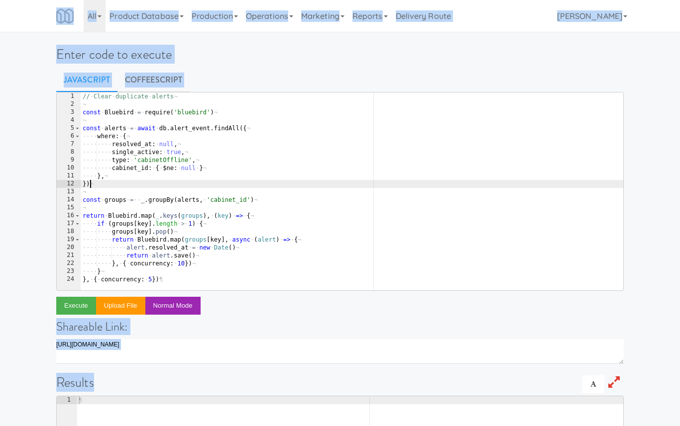
click at [146, 186] on div "// · Clear · duplicate · alerts ¬ ¬ const · Bluebird · = · require ( 'bluebird'…" at bounding box center [352, 200] width 542 height 214
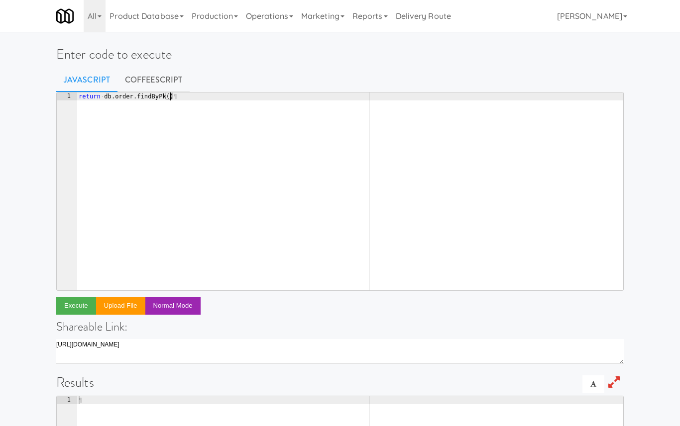
paste textarea "1819550)"
type textarea "return db.order.findByPk(1819550))"
click at [70, 306] on button "Execute" at bounding box center [76, 306] width 40 height 18
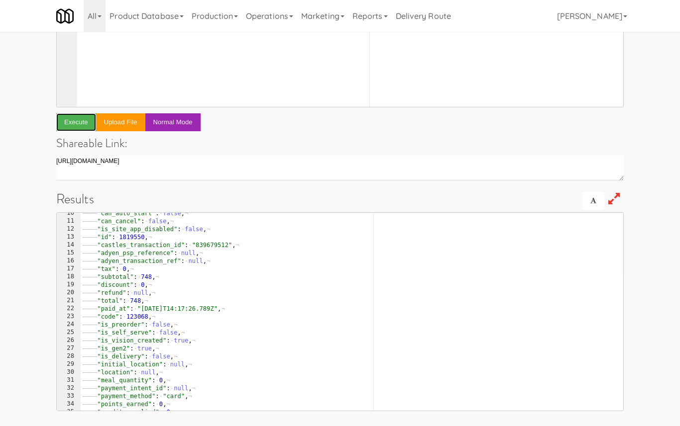
scroll to position [76, 0]
type textarea ""code": 123068,"
click at [137, 316] on div "———— "can_auto_start" : · false , ¬ ———— "can_cancel" : · false , ¬ ———— "is_si…" at bounding box center [352, 316] width 542 height 214
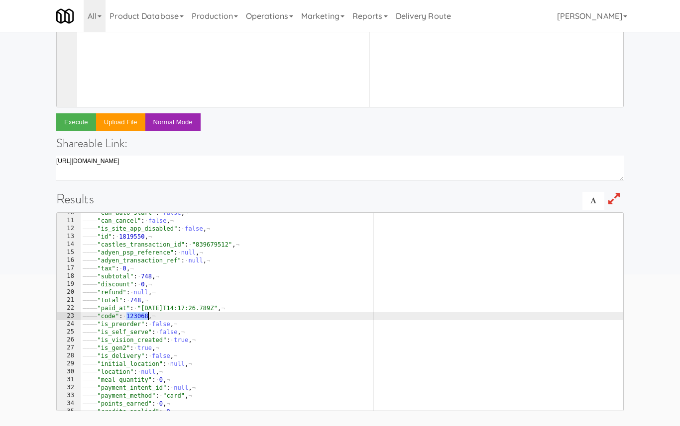
click at [137, 316] on div "———— "can_auto_start" : · false , ¬ ———— "can_cancel" : · false , ¬ ———— "is_si…" at bounding box center [352, 316] width 542 height 214
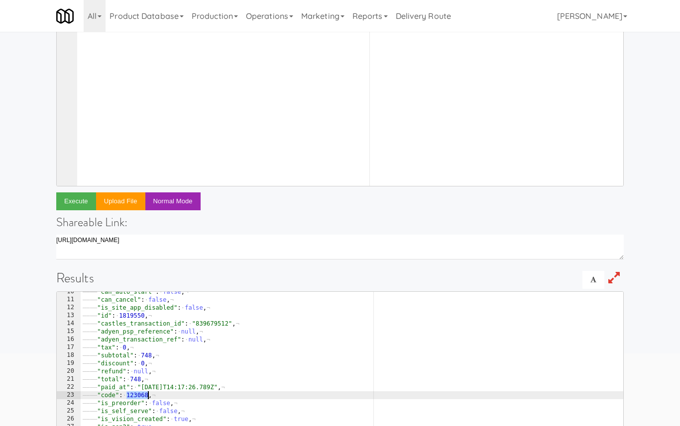
scroll to position [0, 0]
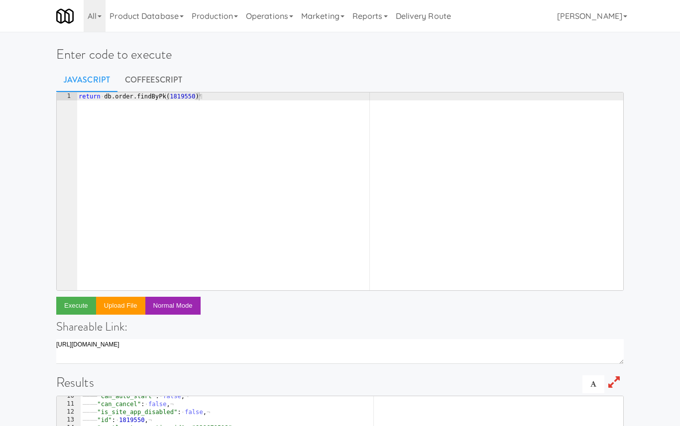
click at [184, 97] on div "return · db . order . findByPk ( 1819550 ) ¶" at bounding box center [350, 200] width 546 height 214
paste textarea "233"
type textarea "return db.order.findByPk(1233)"
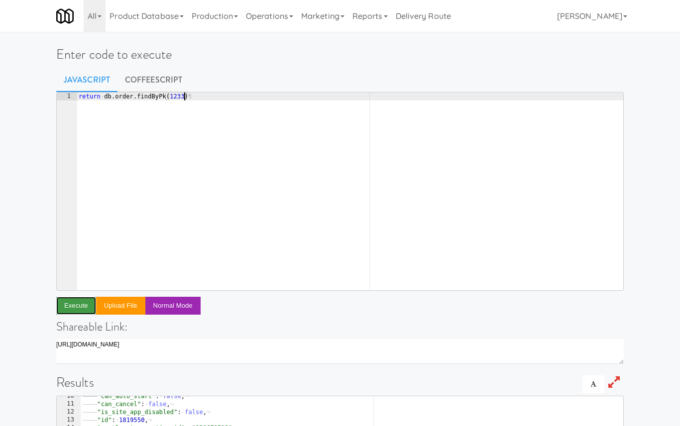
click at [77, 307] on button "Execute" at bounding box center [76, 306] width 40 height 18
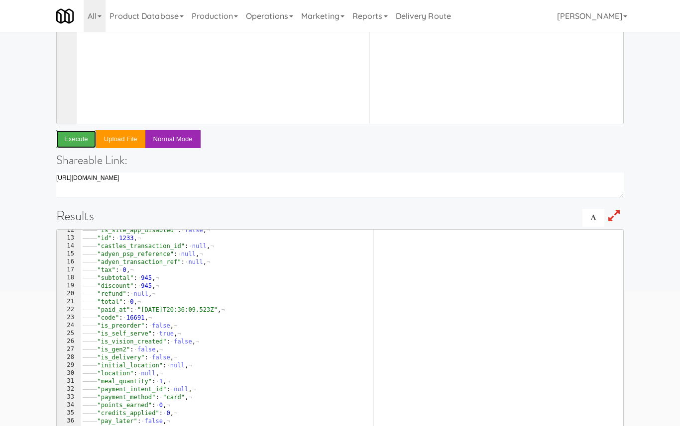
scroll to position [91, 0]
type textarea ""code": 16691,"
click at [134, 318] on div "———— "is_site_app_disabled" : · false , ¬ ———— "id" : · 1233 , ¬ ———— "castles_…" at bounding box center [352, 333] width 542 height 214
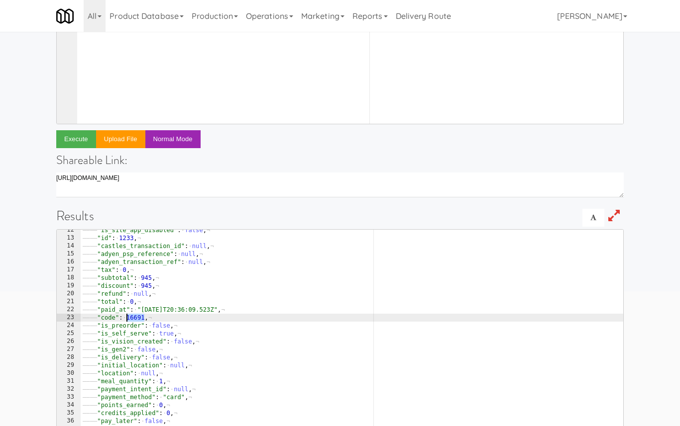
click at [134, 318] on div "———— "is_site_app_disabled" : · false , ¬ ———— "id" : · 1233 , ¬ ———— "castles_…" at bounding box center [352, 333] width 542 height 214
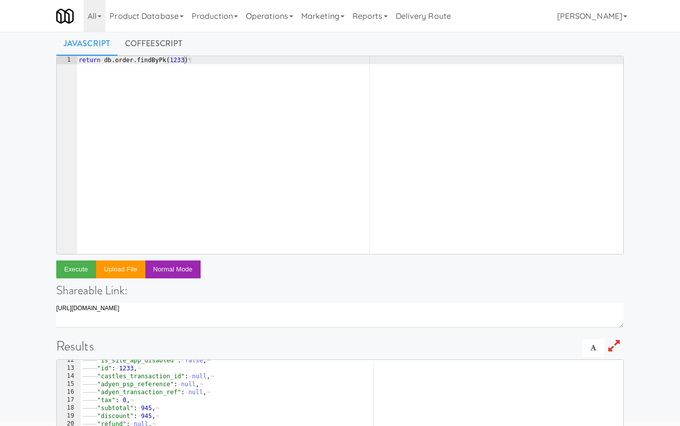
scroll to position [0, 0]
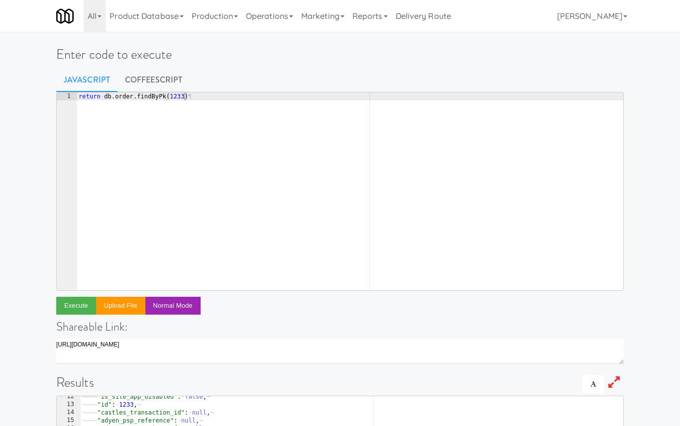
click at [179, 96] on div "return · db . order . findByPk ( 1233 ) ¶" at bounding box center [350, 200] width 546 height 214
paste textarea "748689"
type textarea "return db.order.findByPk(1748689)"
click at [81, 304] on button "Execute" at bounding box center [76, 306] width 40 height 18
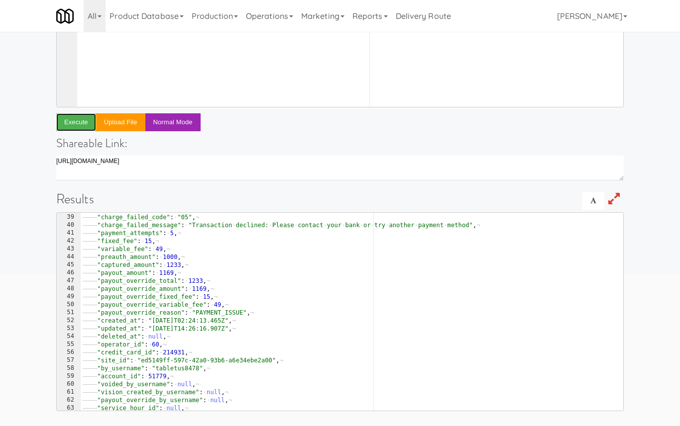
scroll to position [319, 0]
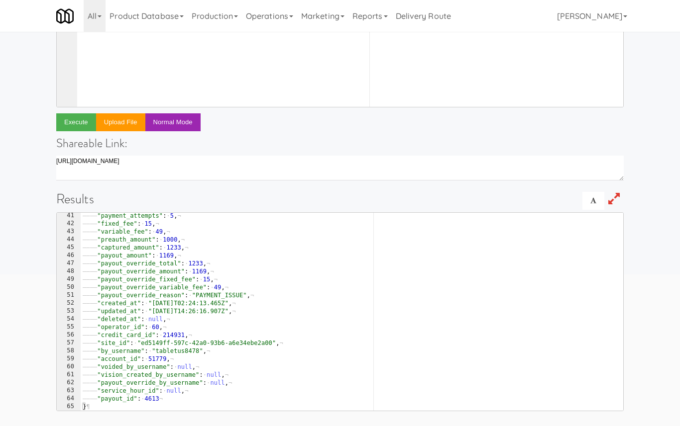
click at [27, 313] on div "Enter code to execute Javascript CoffeeScript return db.order.findByPk(1748689)…" at bounding box center [340, 139] width 680 height 574
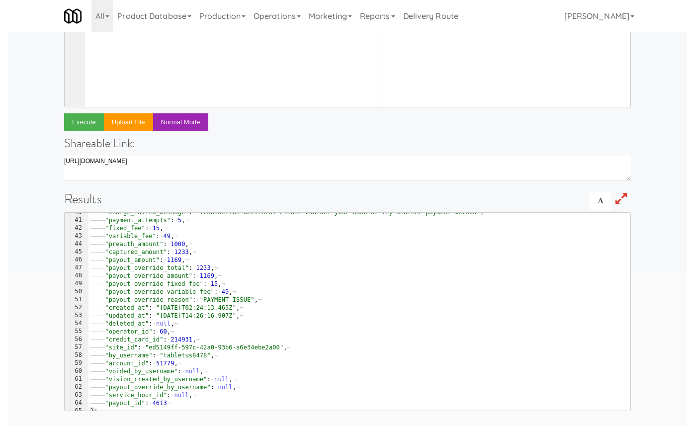
scroll to position [0, 0]
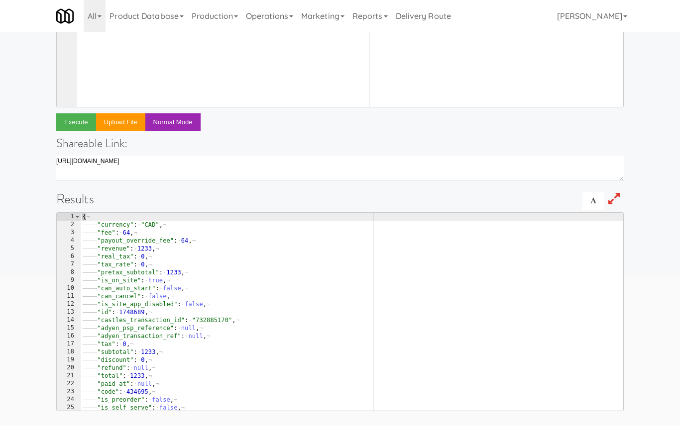
type textarea ""code": 434695,"
click at [140, 392] on div "{ ¬ ———— "currency" : · "CAD" , ¬ ———— "fee" : · 64 , ¬ ———— "payout_override_f…" at bounding box center [352, 320] width 542 height 214
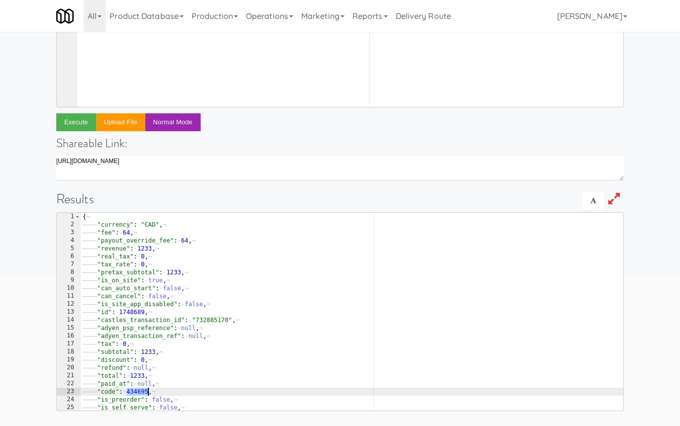
click at [140, 392] on div "{ ¬ ———— "currency" : · "CAD" , ¬ ———— "fee" : · 64 , ¬ ———— "payout_override_f…" at bounding box center [352, 320] width 542 height 214
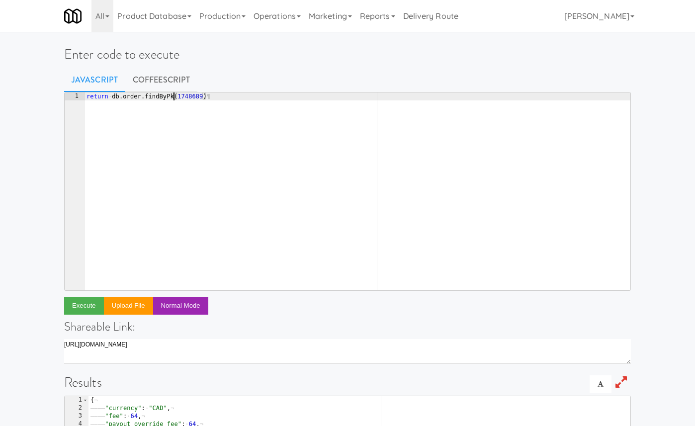
click at [173, 97] on div "return · db . order . findByPk ( 1748689 ) ¶" at bounding box center [358, 200] width 546 height 214
type textarea "// return db.order.findByPk(1748689)"
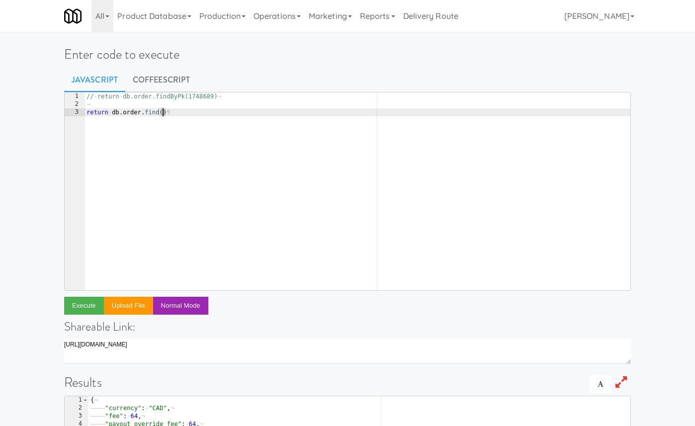
type textarea "return db.order.find({"
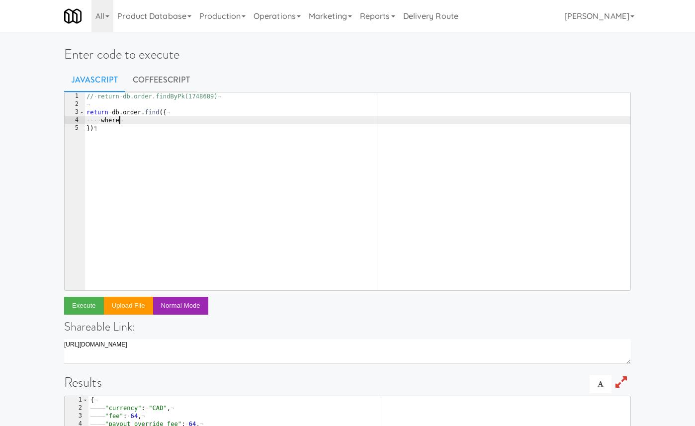
type textarea "where: {"
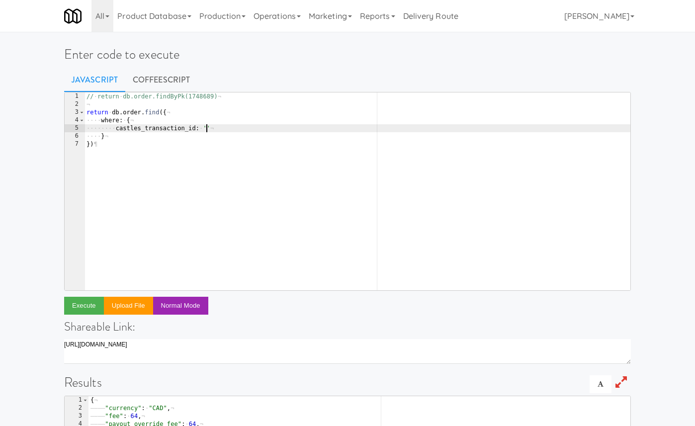
paste textarea "844912659'"
click at [87, 309] on button "Execute" at bounding box center [84, 306] width 40 height 18
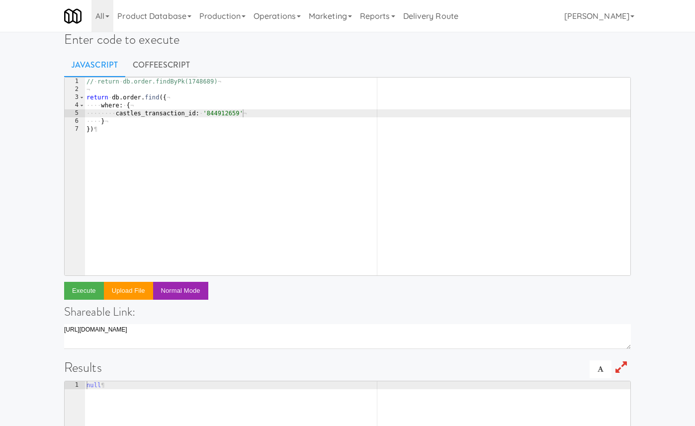
scroll to position [0, 1]
click at [124, 122] on div "// · return · db.order.findByPk(1748689) ¬ ¬ return · db . order . find ({ ¬ ··…" at bounding box center [358, 185] width 546 height 214
type textarea "},"
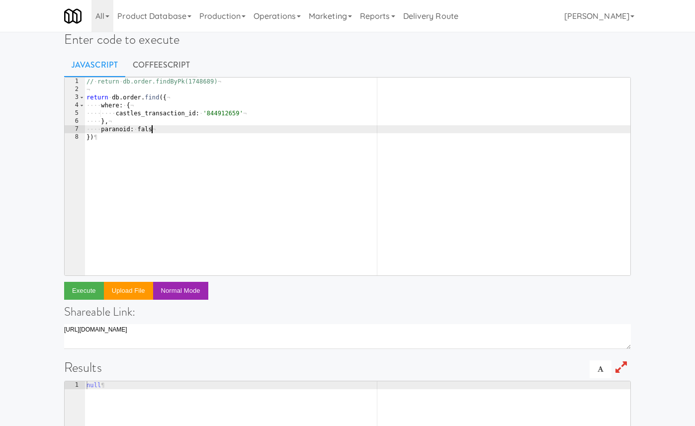
scroll to position [0, 5]
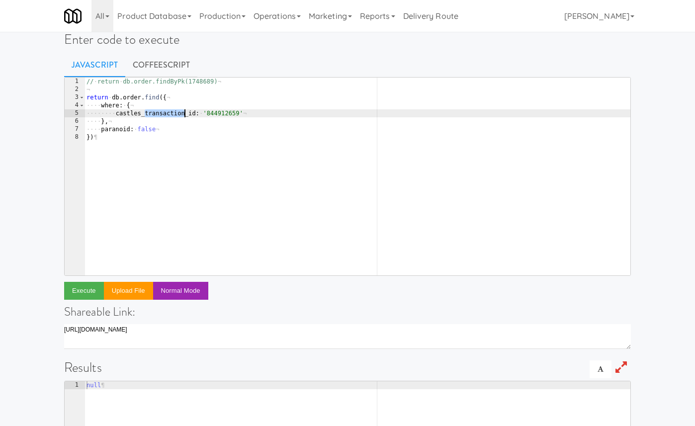
drag, startPoint x: 144, startPoint y: 113, endPoint x: 186, endPoint y: 113, distance: 41.8
click at [186, 113] on div "// · return · db.order.findByPk(1748689) ¬ ¬ return · db . order . find ({ ¬ ··…" at bounding box center [358, 185] width 546 height 214
click at [89, 292] on button "Execute" at bounding box center [84, 291] width 40 height 18
click at [129, 111] on div "// · return · db.order.findByPk(1748689) ¬ ¬ return · db . order . find ({ ¬ ··…" at bounding box center [358, 185] width 546 height 214
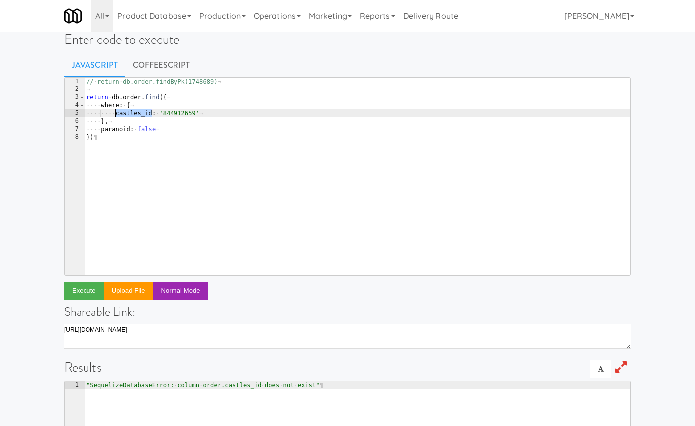
paste textarea "transaction_"
click at [89, 291] on button "Execute" at bounding box center [84, 291] width 40 height 18
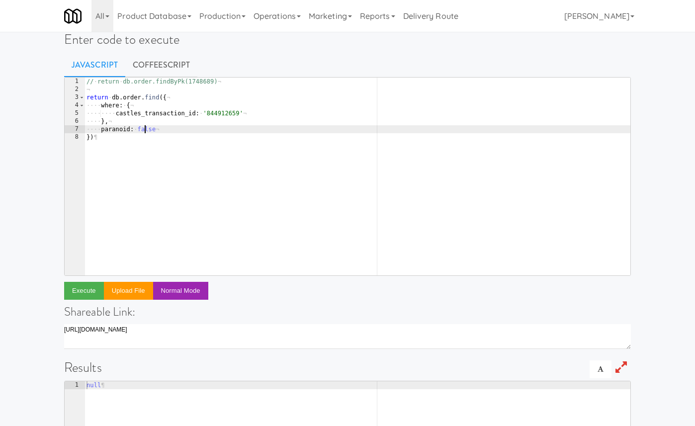
click at [145, 130] on div "// · return · db.order.findByPk(1748689) ¬ ¬ return · db . order . find ({ ¬ ··…" at bounding box center [358, 185] width 546 height 214
click at [74, 296] on button "Execute" at bounding box center [84, 291] width 40 height 18
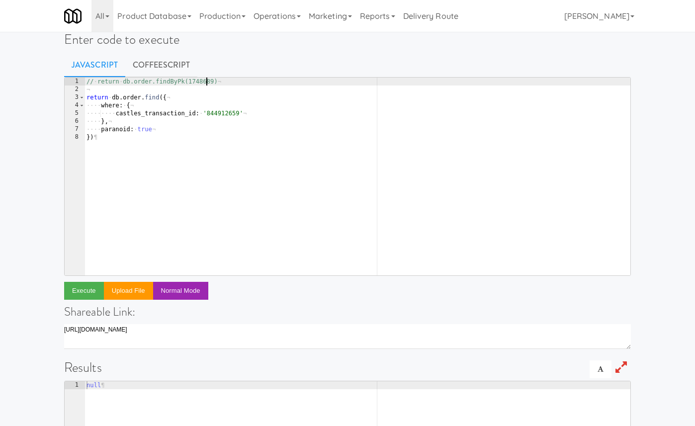
click at [207, 83] on div "// · return · db.order.findByPk(1748689) ¬ ¬ return · db . order . find ({ ¬ ··…" at bounding box center [358, 185] width 546 height 214
paste textarea "2572"
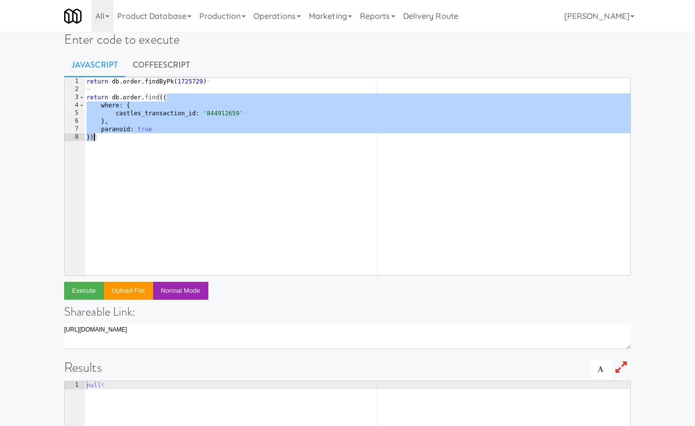
drag, startPoint x: 180, startPoint y: 95, endPoint x: 179, endPoint y: 150, distance: 55.2
click at [179, 150] on div "return · db . order . findByPk ( 1725729 ) ¬ ¬ return · db . order . find ({ ¬ …" at bounding box center [358, 185] width 546 height 214
click at [94, 81] on div "return · db . order . findByPk ( 1725729 ) ¬ ¬ // · return · db.order.find({ ¬ …" at bounding box center [358, 185] width 546 height 214
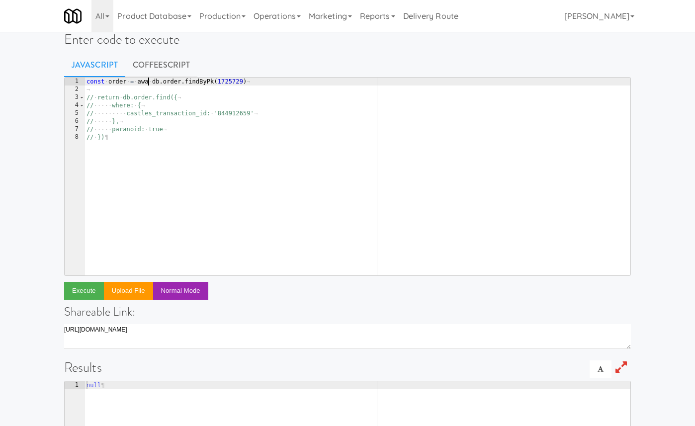
scroll to position [0, 5]
type textarea "const order = await db.order.findByPk(1725729)"
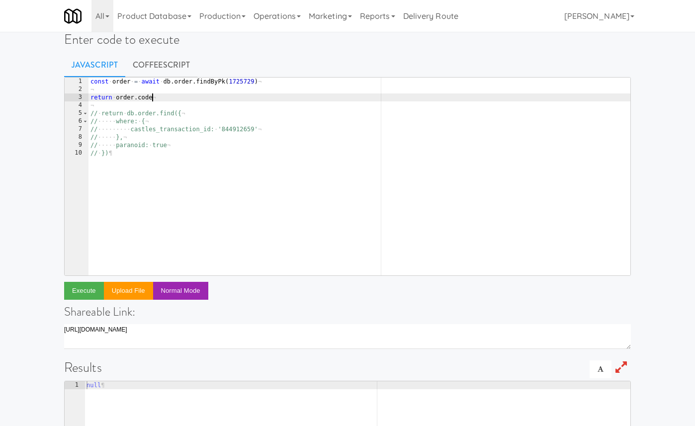
scroll to position [0, 4]
type textarea "return order.code"
click at [80, 288] on button "Execute" at bounding box center [84, 291] width 40 height 18
type textarea "523762"
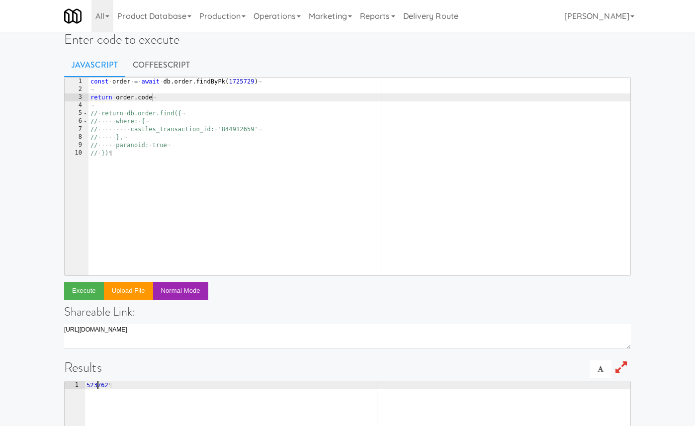
click at [239, 83] on div "const · order · = · await · db . order . findByPk ( 1725729 ) ¬ ¬ return · orde…" at bounding box center [360, 185] width 542 height 214
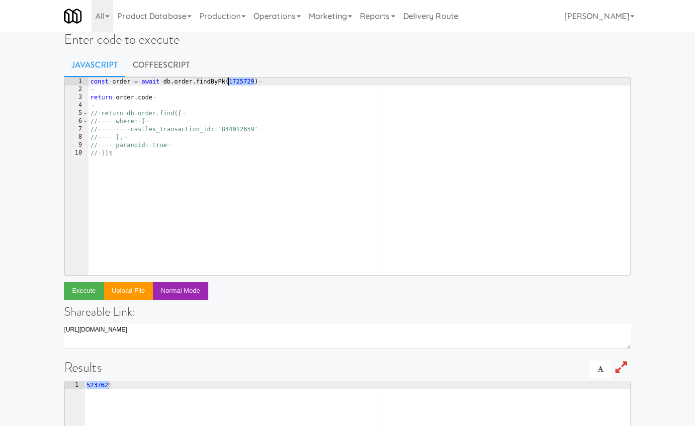
click at [239, 83] on div "const · order · = · await · db . order . findByPk ( 1725729 ) ¬ ¬ return · orde…" at bounding box center [360, 185] width 542 height 214
paste textarea "401781"
type textarea "const order = await db.order.findByPk(1401781)"
click at [87, 292] on button "Execute" at bounding box center [84, 291] width 40 height 18
type textarea "714743"
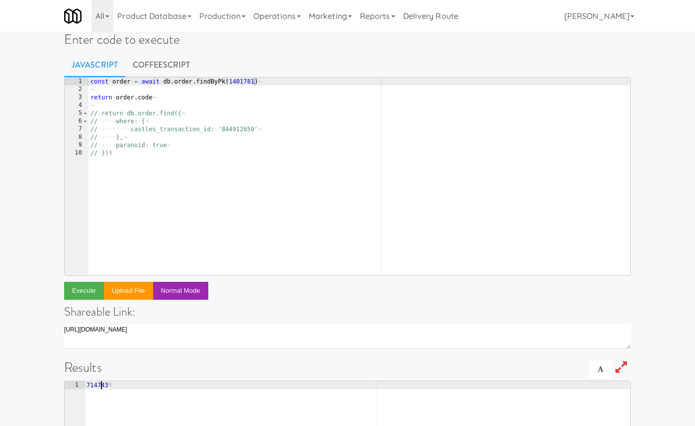
click at [238, 82] on div "const · order · = · await · db . order . findByPk ( 1401781 ) ¬ ¬ return · orde…" at bounding box center [360, 185] width 542 height 214
paste textarea "502417"
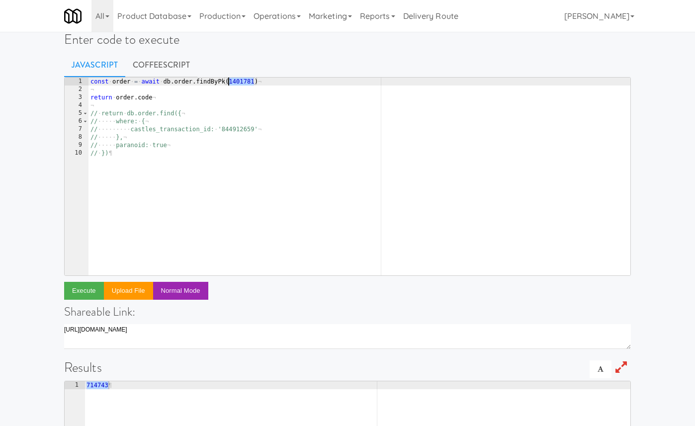
type textarea "const order = await db.order.findByPk(1502417)"
click at [89, 289] on button "Execute" at bounding box center [84, 291] width 40 height 18
type textarea "352935"
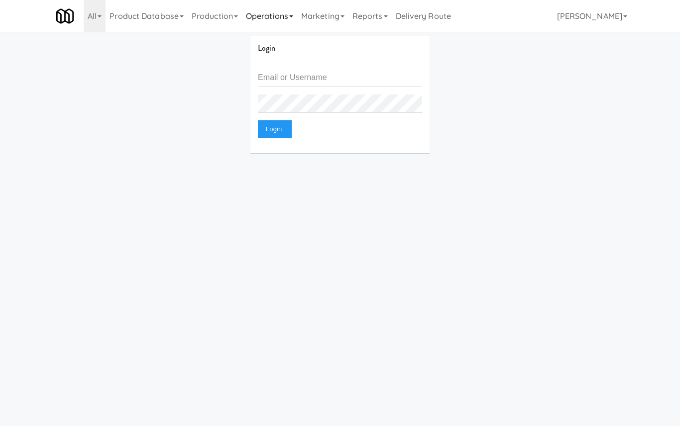
click at [283, 15] on link "Operations" at bounding box center [269, 16] width 55 height 32
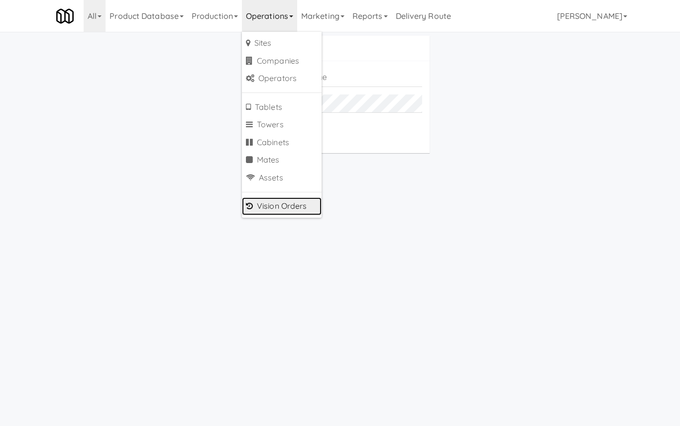
click at [305, 209] on link "Vision Orders" at bounding box center [282, 206] width 80 height 18
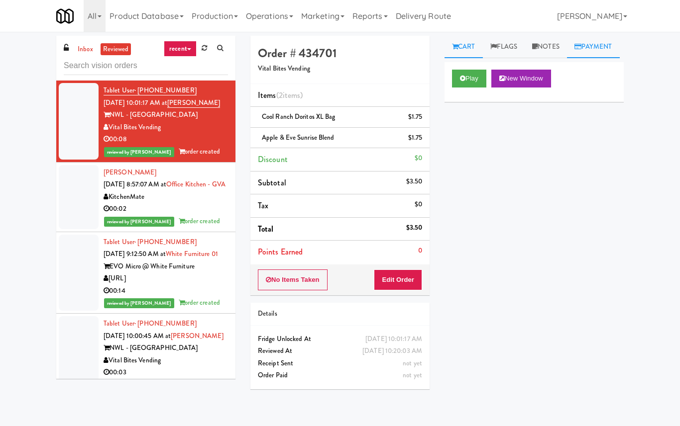
click at [567, 58] on link "Payment" at bounding box center [593, 47] width 53 height 22
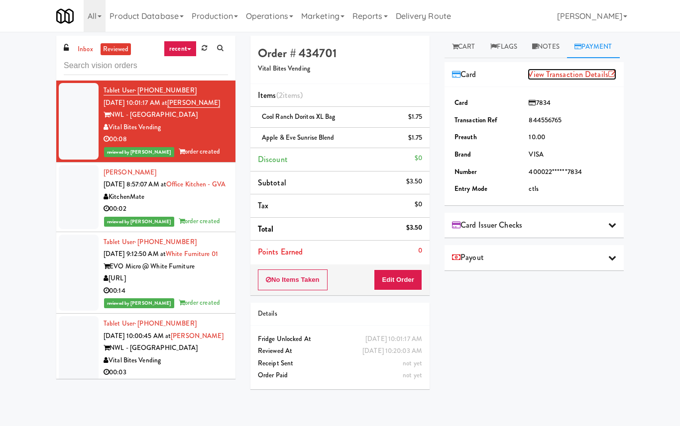
click at [558, 80] on link "View Transaction Details" at bounding box center [571, 74] width 89 height 11
click at [420, 44] on div "Order # 434701 Vital Bites Vending" at bounding box center [339, 60] width 179 height 48
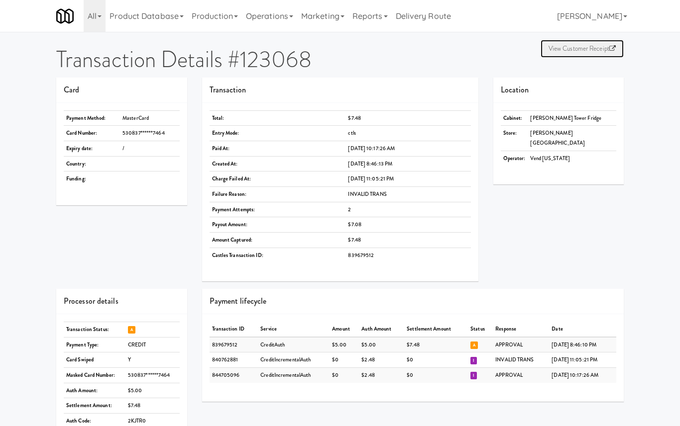
click at [590, 51] on link "View Customer Receipt" at bounding box center [581, 49] width 83 height 18
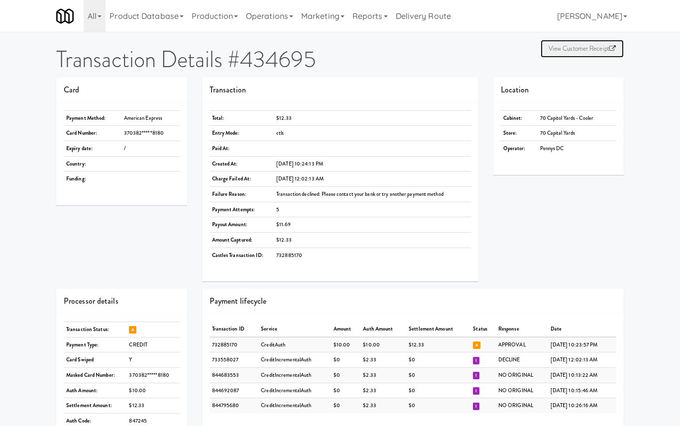
click at [582, 49] on link "View Customer Receipt" at bounding box center [581, 49] width 83 height 18
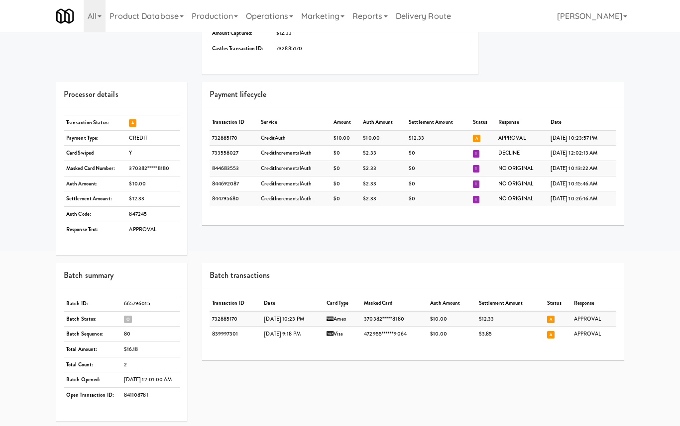
scroll to position [209, 0]
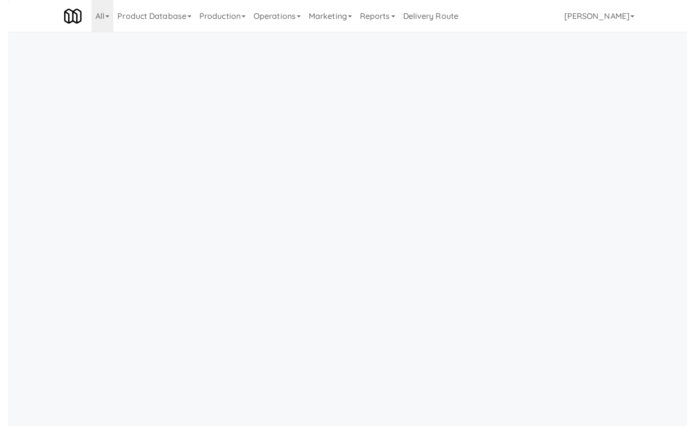
scroll to position [32, 0]
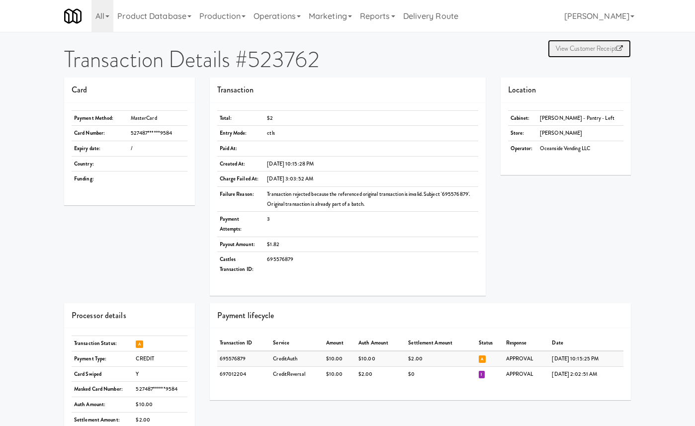
click at [582, 41] on link "View Customer Receipt" at bounding box center [589, 49] width 83 height 18
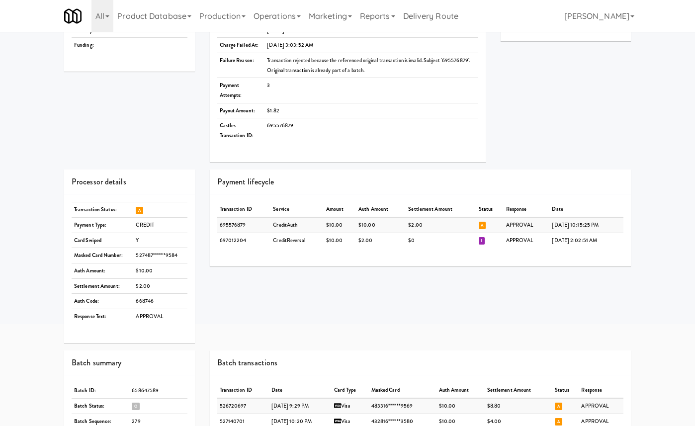
scroll to position [137, 0]
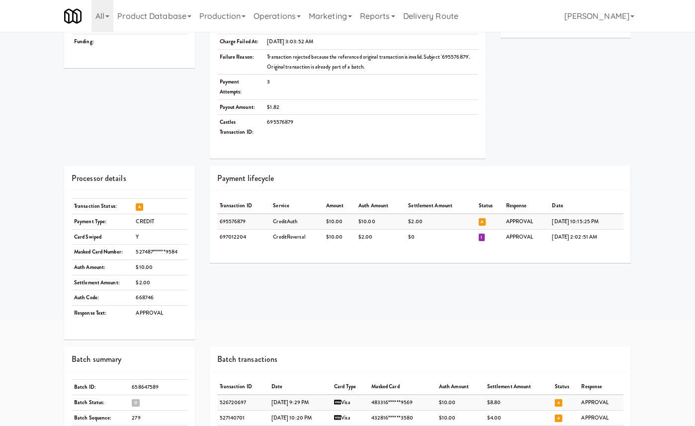
click at [239, 238] on td "697012204" at bounding box center [244, 236] width 54 height 15
copy td "697012204"
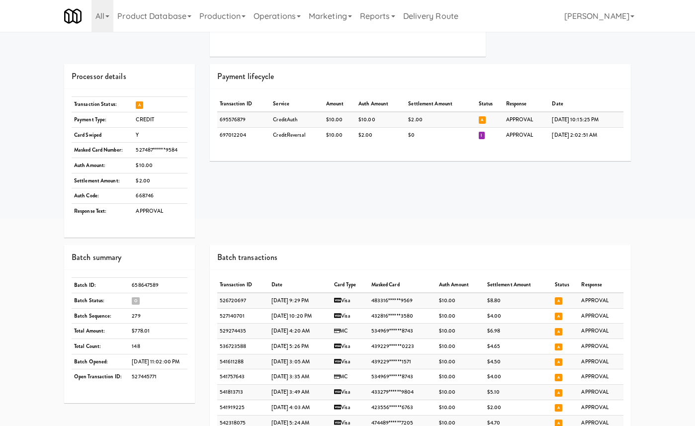
scroll to position [241, 0]
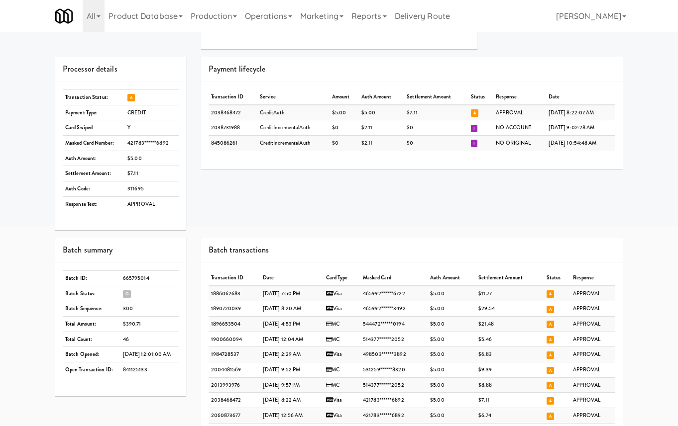
scroll to position [234, 0]
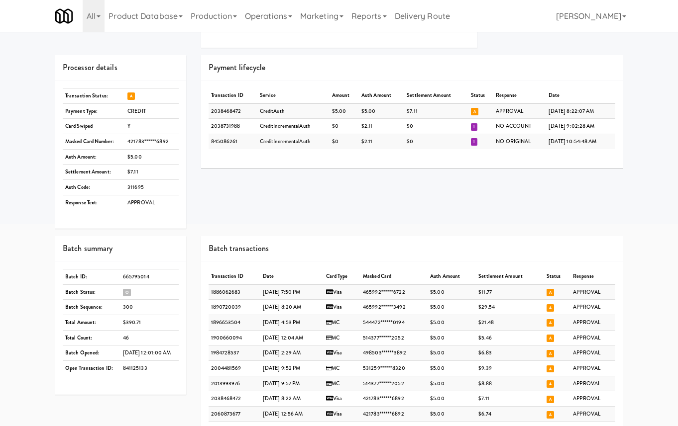
click at [427, 194] on div "Processor details Transaction Status: A Payment Type: CREDIT Card Swiped Y Mask…" at bounding box center [339, 145] width 582 height 181
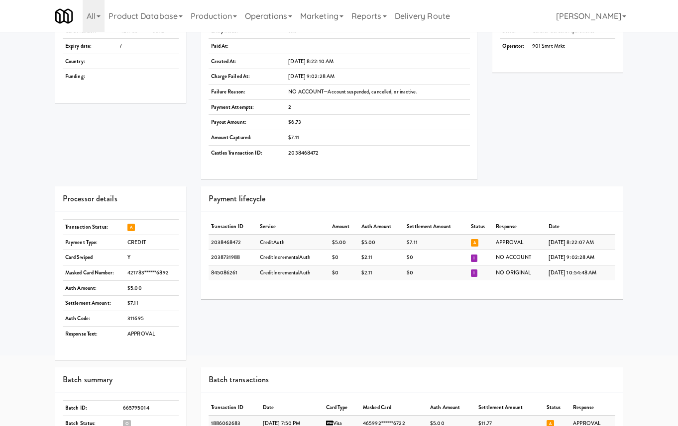
scroll to position [0, 0]
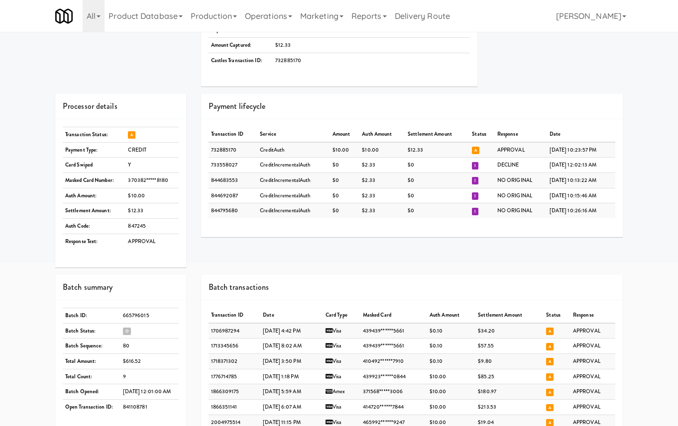
scroll to position [198, 0]
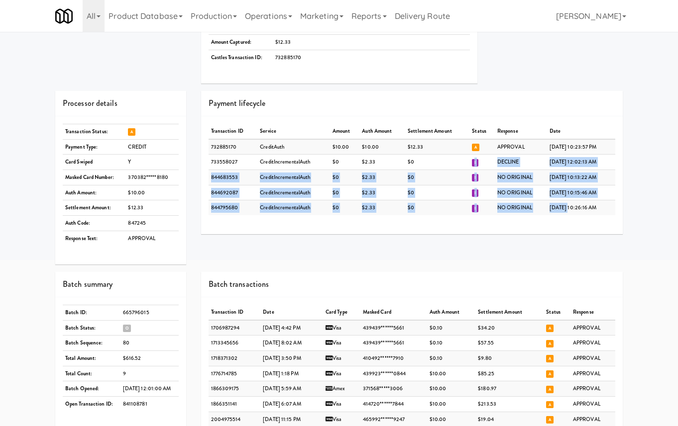
drag, startPoint x: 552, startPoint y: 209, endPoint x: 459, endPoint y: 161, distance: 104.8
click at [459, 161] on tbody "732885170 CreditAuth $10.00 $10.00 $12.33 A APPROVAL [DATE] 10:23:57 PM 7335580…" at bounding box center [411, 177] width 407 height 76
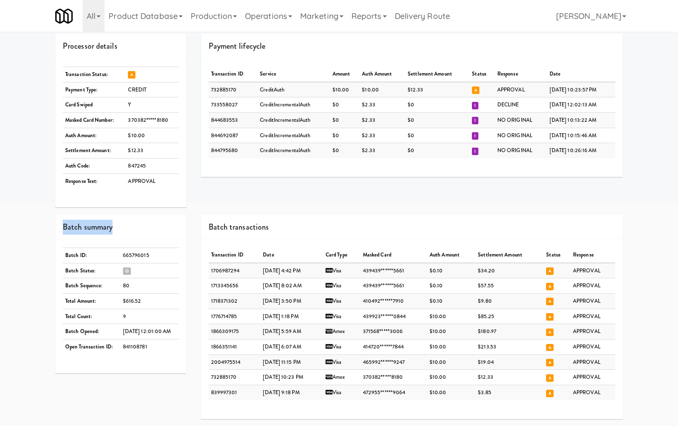
drag, startPoint x: 63, startPoint y: 226, endPoint x: 155, endPoint y: 360, distance: 162.4
click at [155, 360] on div "Batch summary Batch ID: 665796015 Batch Status: O Batch Sequence: 80 Total Amou…" at bounding box center [120, 294] width 131 height 158
click at [56, 207] on div "Processor details Transaction Status: A Payment Type: CREDIT Card Swiped Y Mask…" at bounding box center [121, 124] width 146 height 181
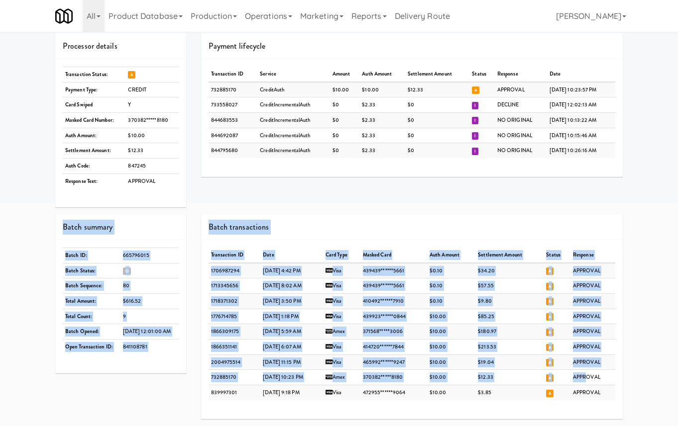
drag, startPoint x: 43, startPoint y: 216, endPoint x: 584, endPoint y: 380, distance: 565.4
click at [584, 380] on div "View Customer Receipt Transaction Details #434695 Card Payment Method: American…" at bounding box center [339, 104] width 678 height 646
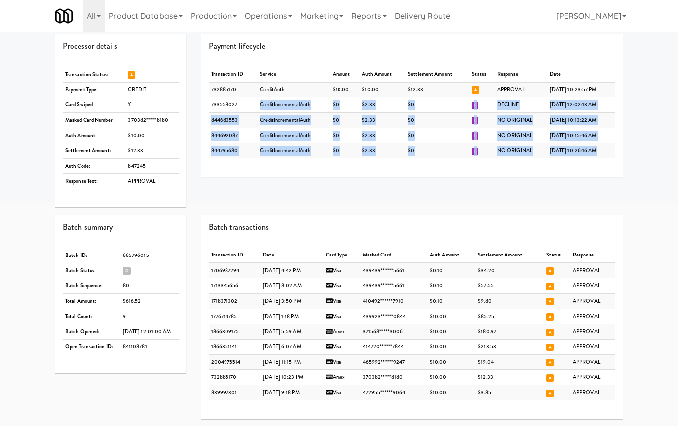
drag, startPoint x: 579, startPoint y: 153, endPoint x: 217, endPoint y: 111, distance: 364.5
click at [217, 111] on tbody "732885170 CreditAuth $10.00 $10.00 $12.33 A APPROVAL [DATE] 10:23:57 PM 7335580…" at bounding box center [411, 120] width 407 height 76
click at [512, 119] on td "NO ORIGINAL" at bounding box center [520, 120] width 52 height 15
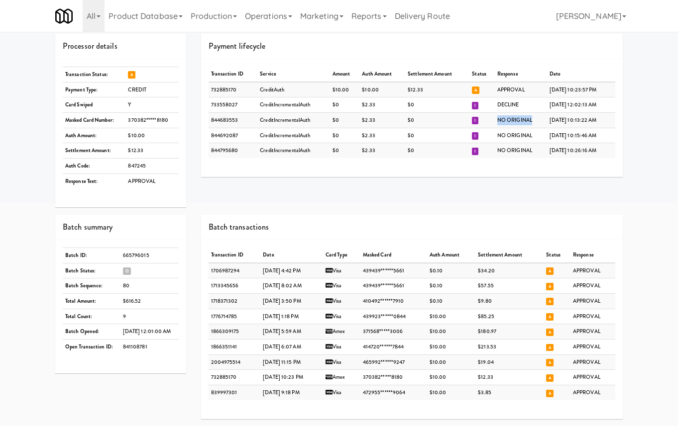
drag, startPoint x: 524, startPoint y: 120, endPoint x: 484, endPoint y: 120, distance: 39.8
click at [494, 120] on td "NO ORIGINAL" at bounding box center [520, 120] width 52 height 15
click at [499, 104] on td "DECLINE" at bounding box center [520, 104] width 52 height 15
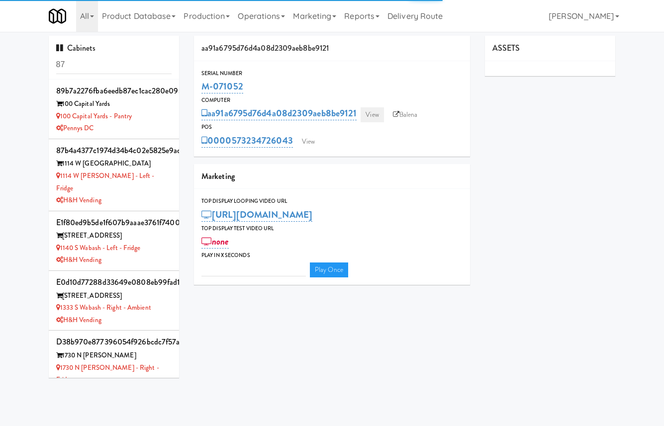
type input "3"
click at [370, 111] on link "View" at bounding box center [372, 114] width 23 height 15
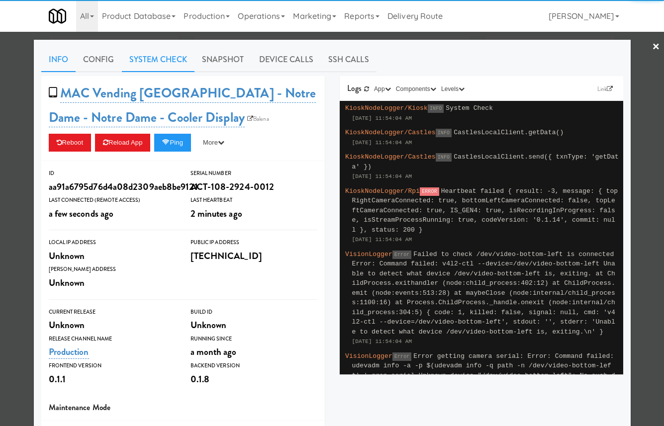
click at [161, 62] on link "System Check" at bounding box center [158, 59] width 73 height 25
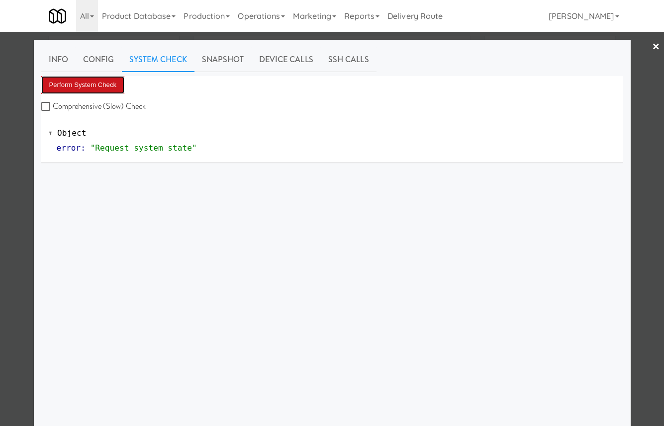
click at [100, 86] on button "Perform System Check" at bounding box center [83, 85] width 84 height 18
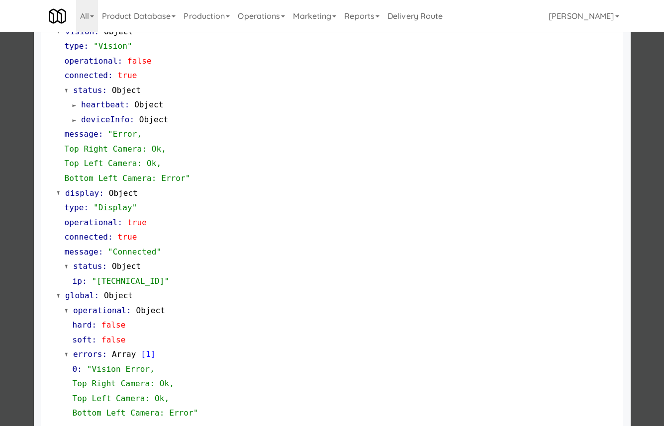
scroll to position [405, 0]
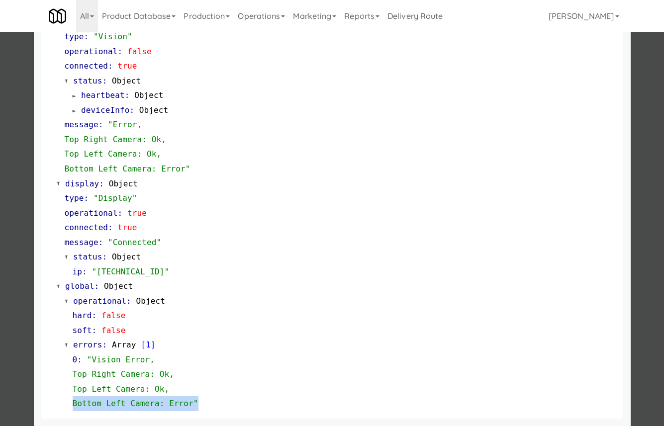
drag, startPoint x: 210, startPoint y: 404, endPoint x: 69, endPoint y: 403, distance: 141.3
click at [69, 403] on div "0 : "Vision Error, Top Right Camera: Ok, Top Left Camera: Ok, Bottom Left Camer…" at bounding box center [340, 382] width 551 height 59
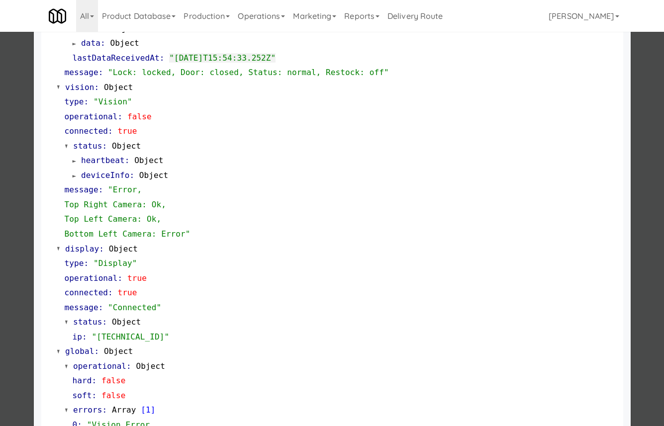
scroll to position [0, 0]
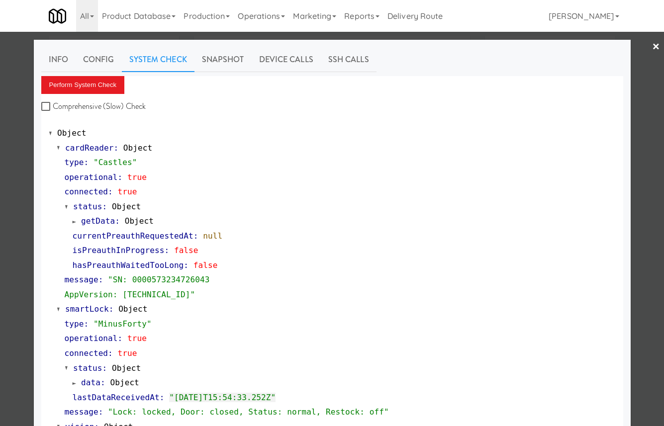
click at [12, 123] on div at bounding box center [332, 213] width 664 height 426
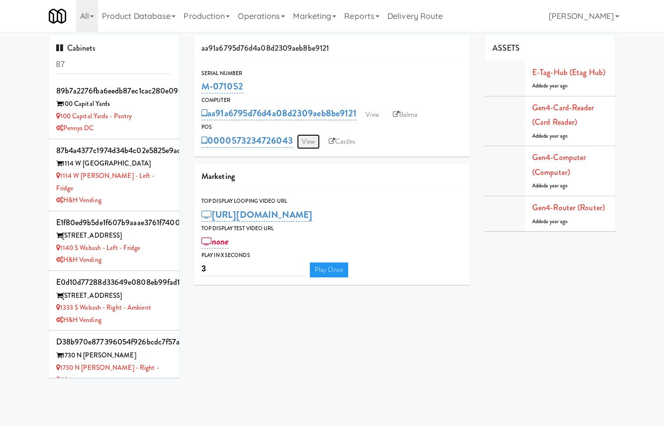
click at [303, 143] on link "View" at bounding box center [308, 141] width 23 height 15
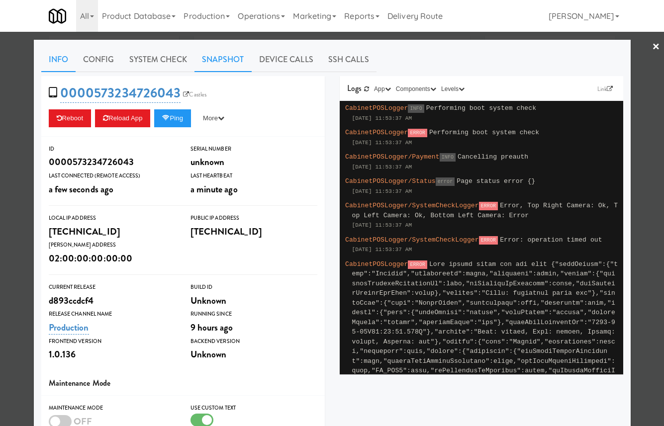
click at [230, 66] on link "Snapshot" at bounding box center [223, 59] width 57 height 25
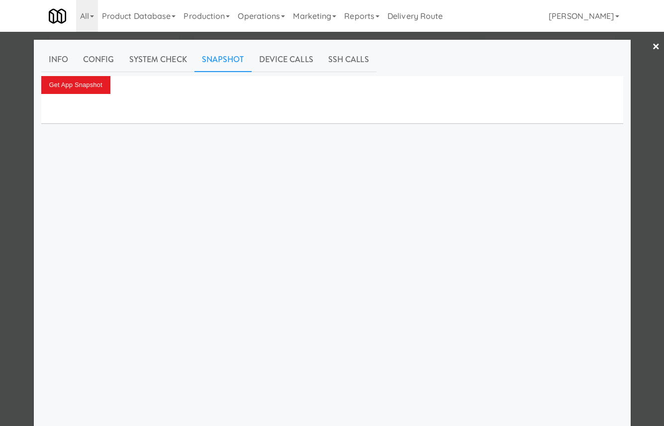
click at [644, 43] on div at bounding box center [332, 213] width 664 height 426
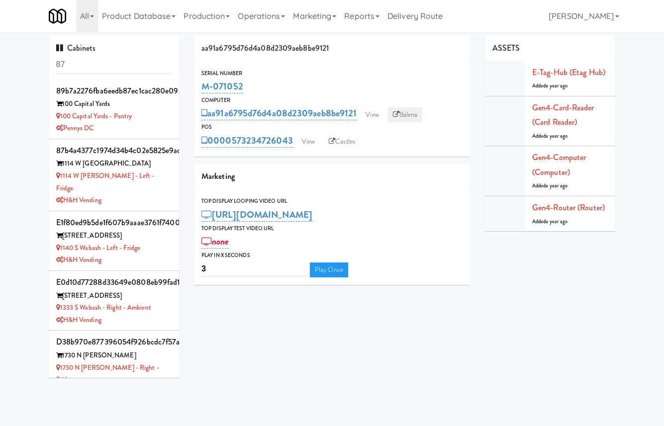
click at [402, 113] on link "Balena" at bounding box center [405, 114] width 35 height 15
click at [378, 110] on link "View" at bounding box center [372, 114] width 23 height 15
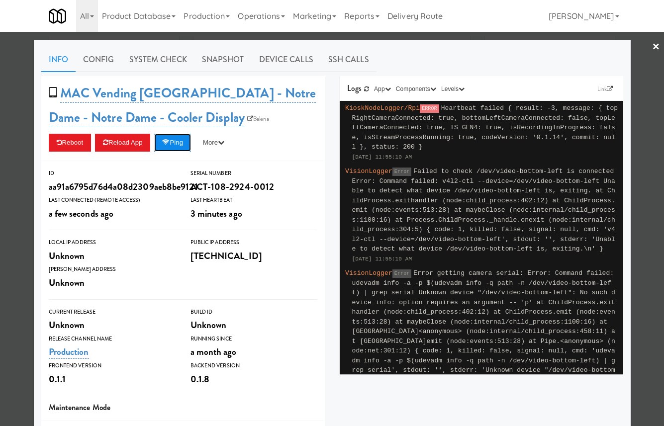
click at [179, 149] on button "Ping" at bounding box center [172, 143] width 37 height 18
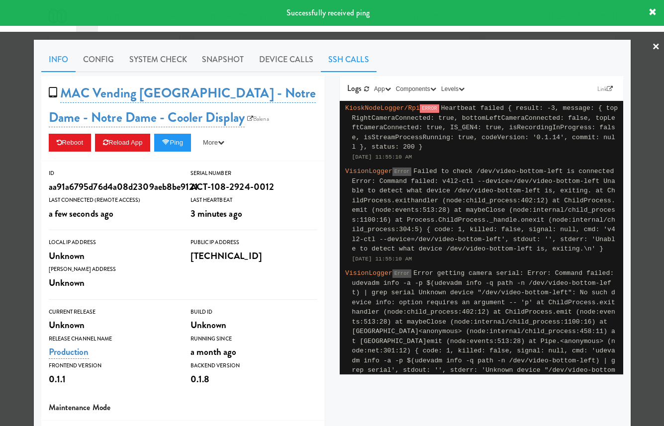
click at [352, 58] on link "SSH Calls" at bounding box center [349, 59] width 56 height 25
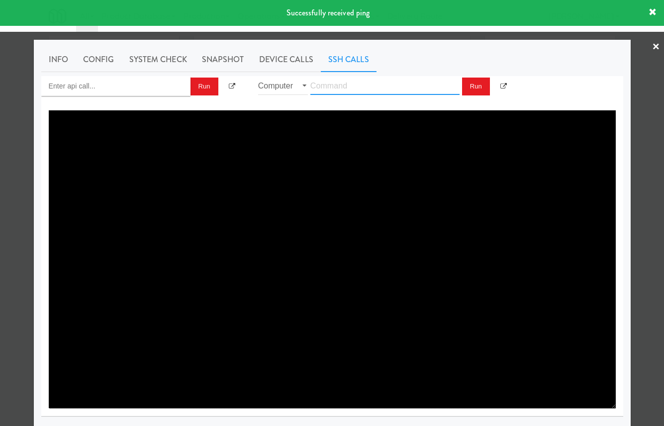
click at [343, 83] on input "text" at bounding box center [384, 86] width 149 height 18
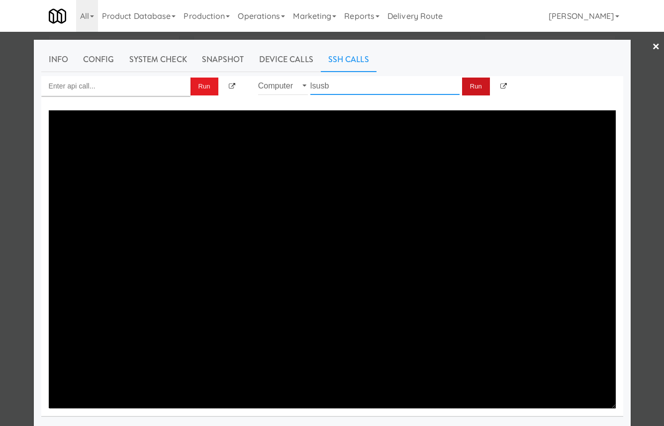
type input "lsusb"
click at [472, 82] on button "Run" at bounding box center [476, 87] width 28 height 18
click at [65, 63] on link "Info" at bounding box center [58, 59] width 34 height 25
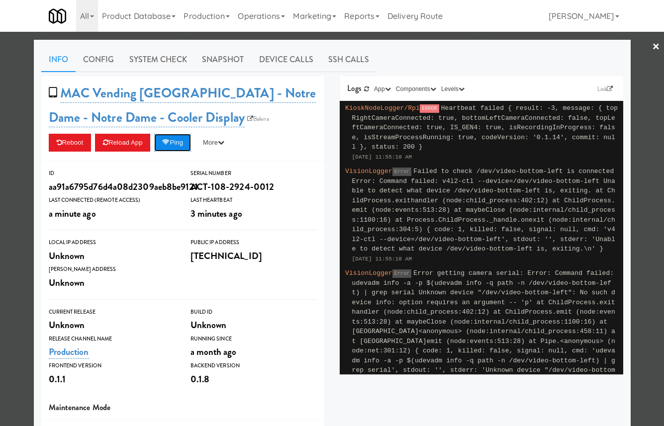
click at [175, 146] on button "Ping" at bounding box center [172, 143] width 37 height 18
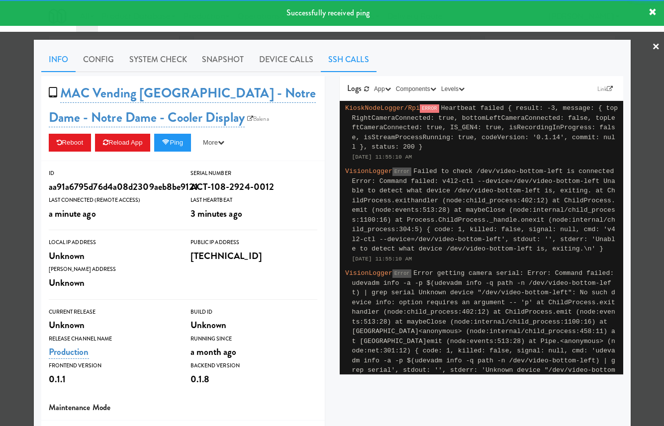
click at [345, 62] on link "SSH Calls" at bounding box center [349, 59] width 56 height 25
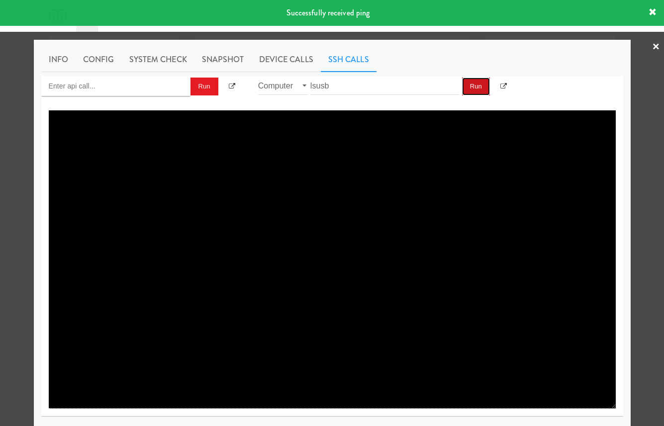
click at [469, 88] on button "Run" at bounding box center [476, 87] width 28 height 18
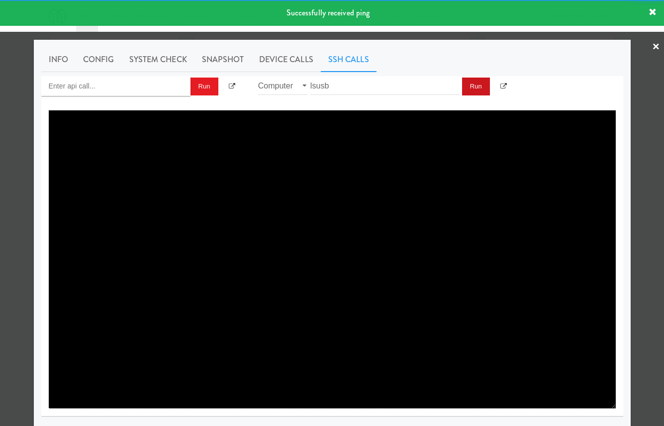
type textarea "Bus 004 Device 001: ID 1d6b:0003 Linux Foundation 3.0 root hub Bus 003 Device 0…"
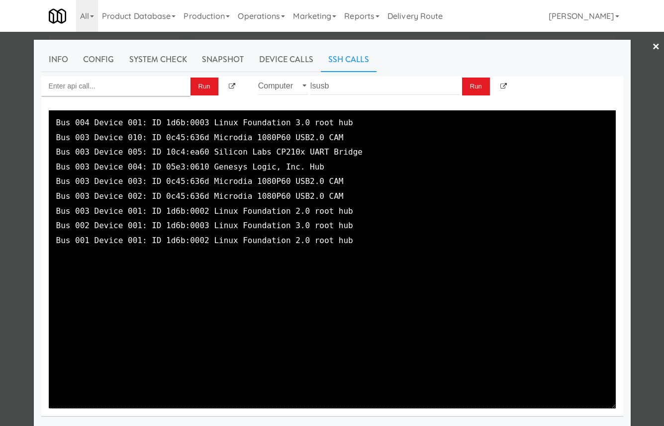
drag, startPoint x: 346, startPoint y: 195, endPoint x: 6, endPoint y: 184, distance: 340.0
click at [6, 184] on div "× Info Config System Check Snapshot Device Calls SSH Calls Run Router Computer …" at bounding box center [332, 213] width 664 height 426
click at [355, 137] on textarea "Bus 004 Device 001: ID 1d6b:0003 Linux Foundation 3.0 root hub Bus 003 Device 0…" at bounding box center [332, 259] width 567 height 298
drag, startPoint x: 359, startPoint y: 134, endPoint x: 0, endPoint y: 141, distance: 359.2
click at [0, 141] on div "× Info Config System Check Snapshot Device Calls SSH Calls Run Router Computer …" at bounding box center [332, 213] width 664 height 426
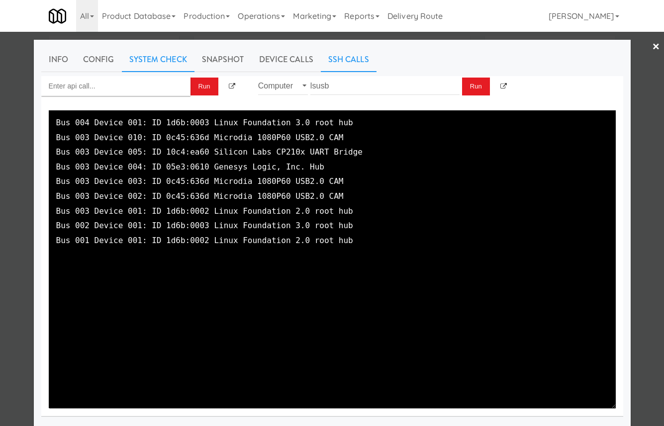
click at [163, 59] on link "System Check" at bounding box center [158, 59] width 73 height 25
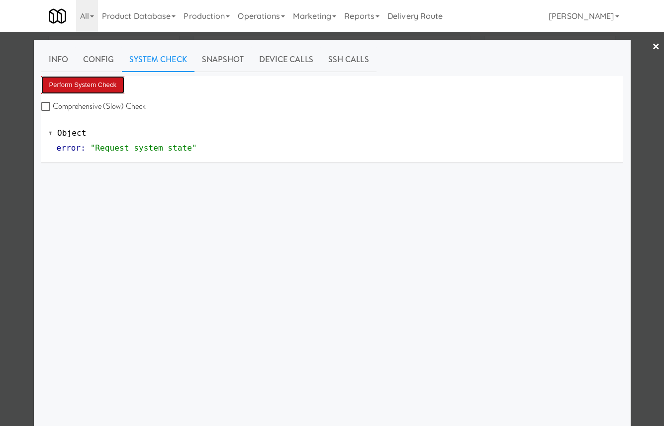
click at [96, 88] on button "Perform System Check" at bounding box center [83, 85] width 84 height 18
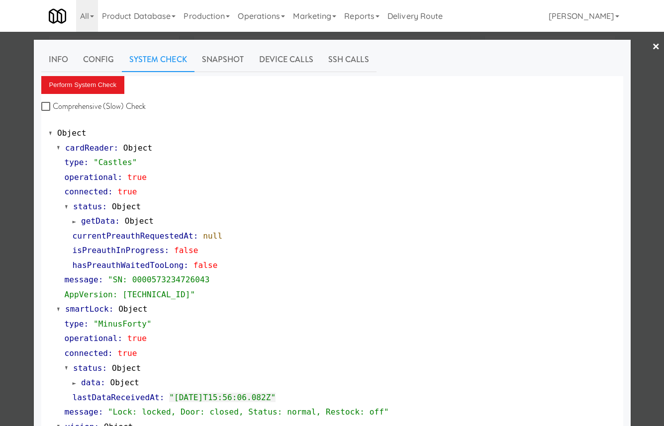
scroll to position [346, 0]
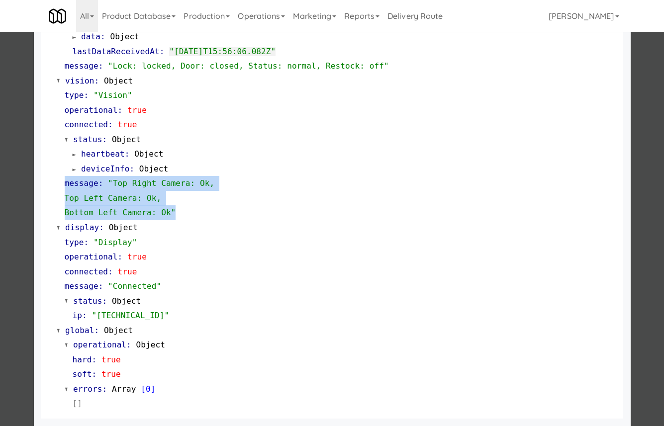
drag, startPoint x: 196, startPoint y: 212, endPoint x: 58, endPoint y: 182, distance: 142.1
click at [58, 182] on div "type : "Vision" operational : true connected : true status : Object heartbeat :…" at bounding box center [336, 154] width 559 height 132
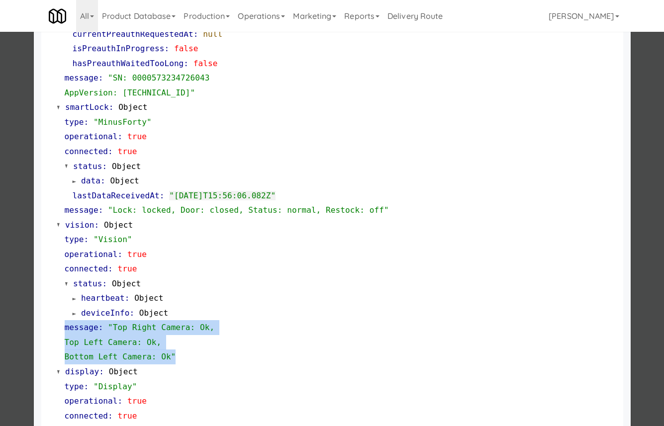
scroll to position [0, 0]
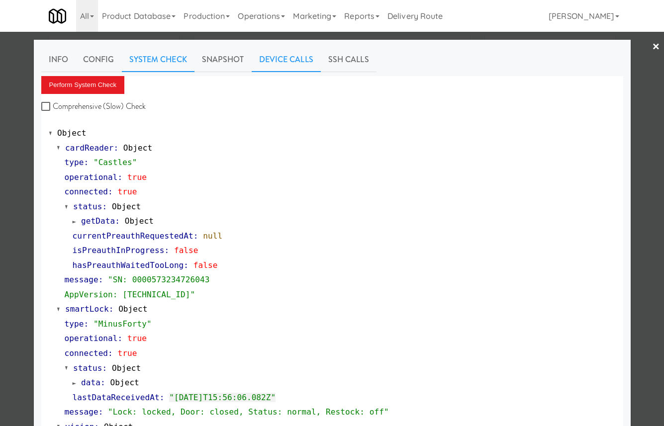
click at [284, 59] on link "Device Calls" at bounding box center [286, 59] width 69 height 25
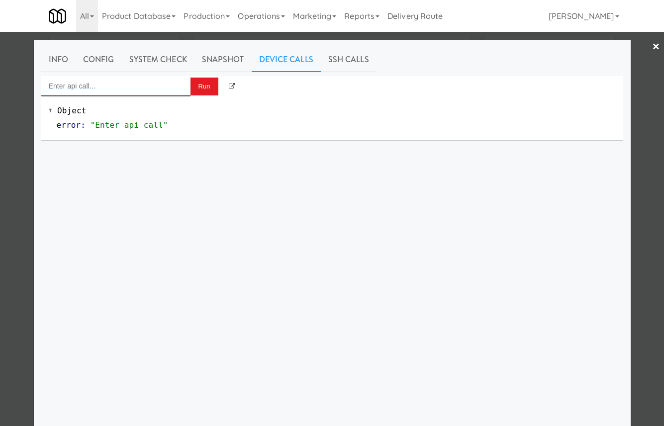
click at [135, 83] on input "Enter api call..." at bounding box center [115, 86] width 149 height 20
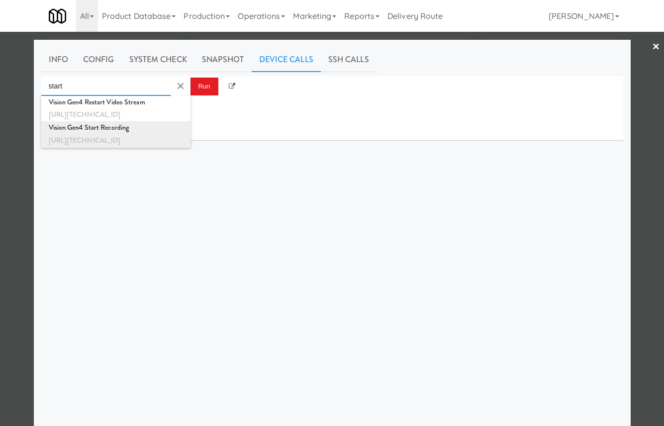
click at [154, 132] on div "Vision Gen4 Start Recording" at bounding box center [116, 127] width 134 height 13
type input "Vision Gen4 Start Recording"
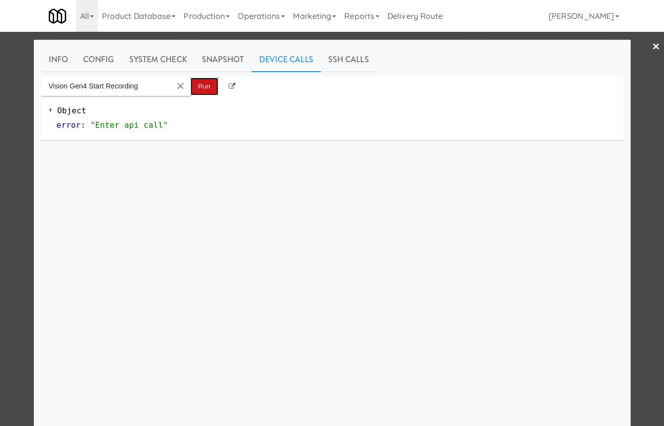
click at [200, 89] on button "Run" at bounding box center [205, 87] width 28 height 18
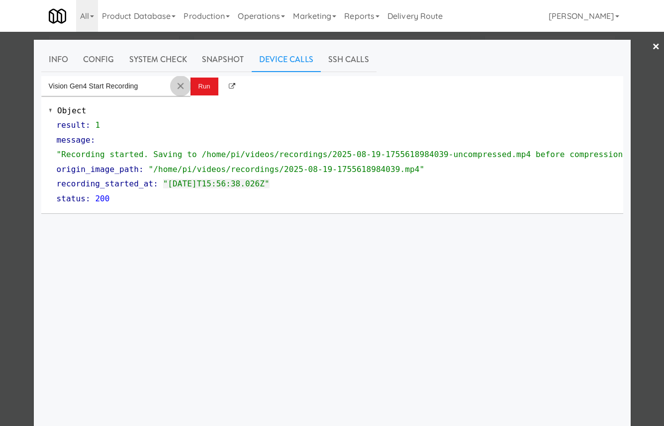
click at [177, 82] on button "Clear Input" at bounding box center [180, 86] width 15 height 15
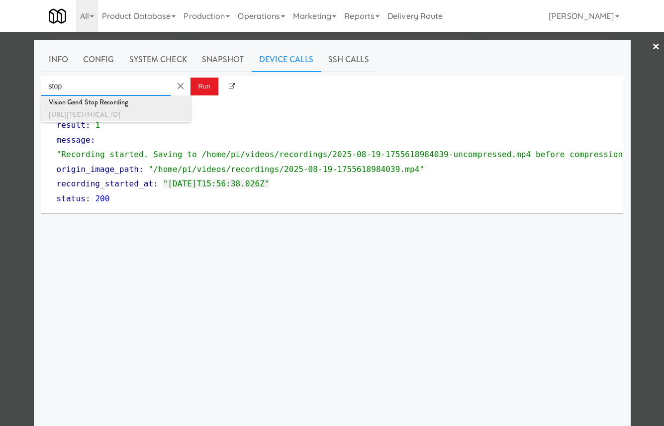
click at [169, 107] on div "Vision Gen4 Stop Recording" at bounding box center [116, 102] width 134 height 13
type input "Vision Gen4 Stop Recording"
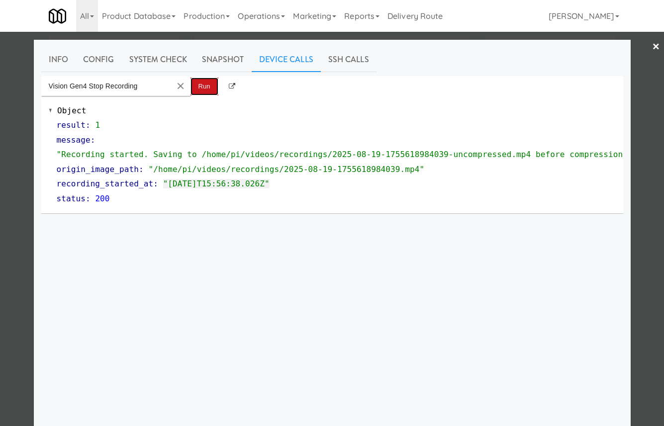
click at [205, 86] on button "Run" at bounding box center [205, 87] width 28 height 18
click at [56, 61] on link "Info" at bounding box center [58, 59] width 34 height 25
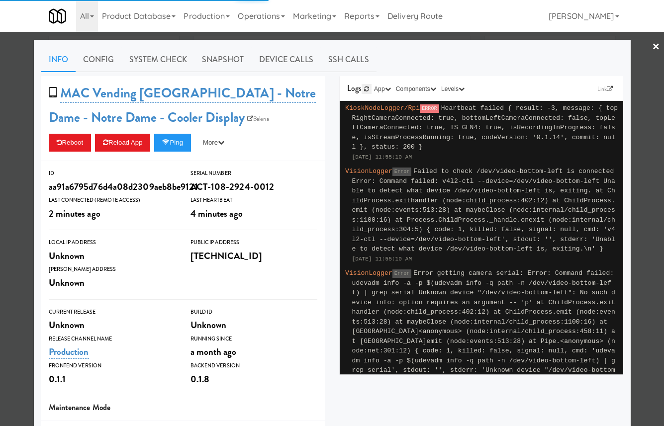
click at [365, 88] on icon at bounding box center [366, 89] width 5 height 6
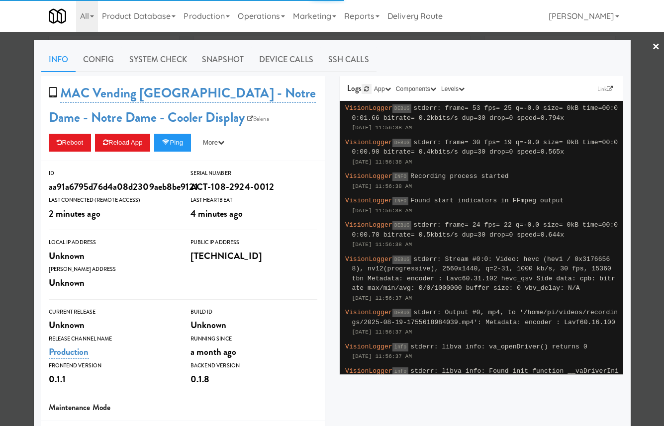
click at [365, 88] on icon at bounding box center [366, 89] width 5 height 6
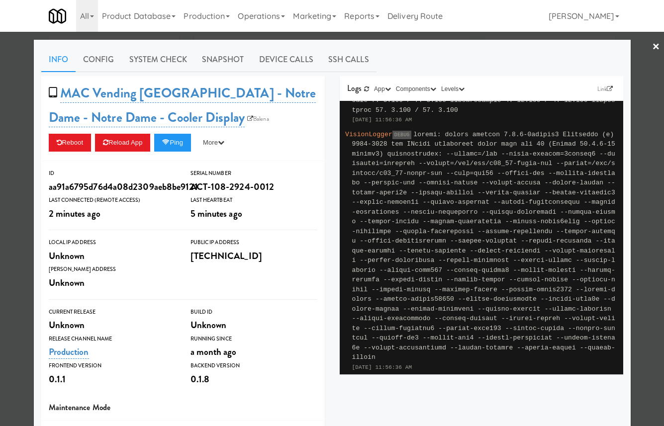
click at [16, 105] on div at bounding box center [332, 213] width 664 height 426
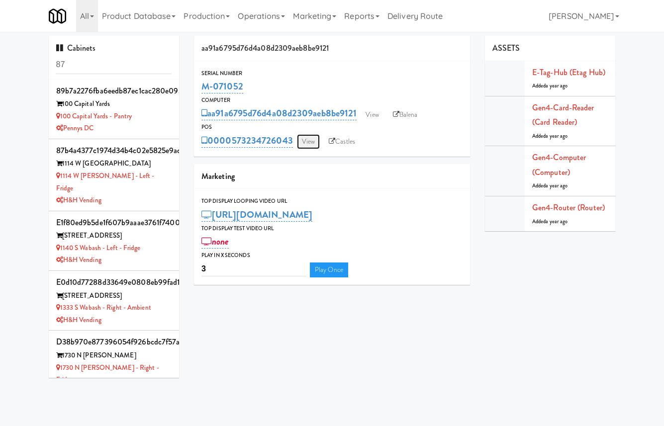
click at [314, 143] on link "View" at bounding box center [308, 141] width 23 height 15
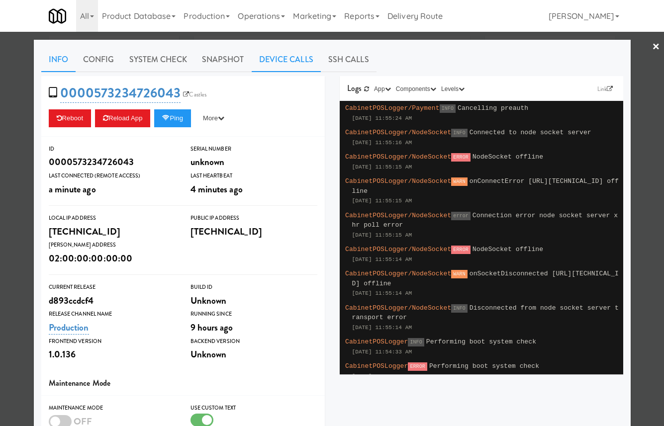
click at [304, 58] on link "Device Calls" at bounding box center [286, 59] width 69 height 25
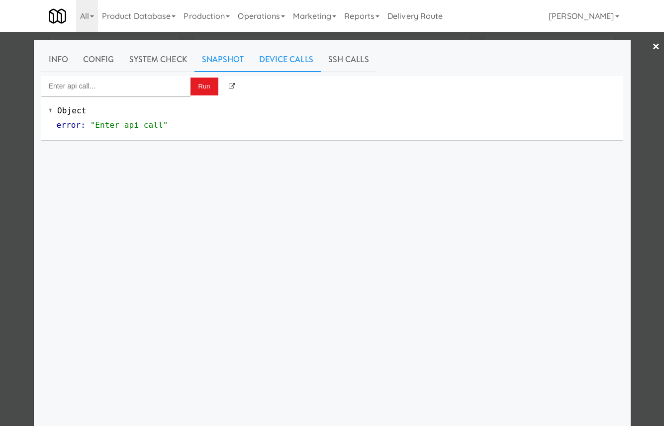
click at [242, 56] on link "Snapshot" at bounding box center [223, 59] width 57 height 25
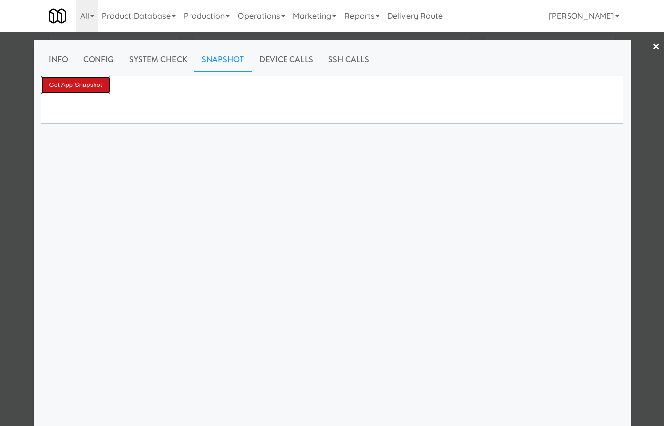
click at [97, 79] on button "Get App Snapshot" at bounding box center [75, 85] width 69 height 18
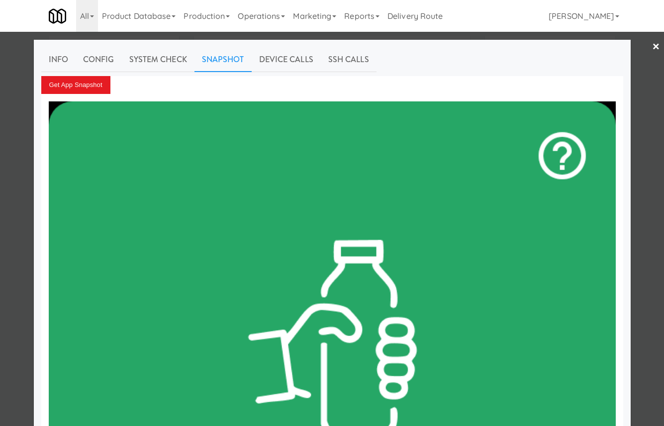
click at [13, 170] on div at bounding box center [332, 213] width 664 height 426
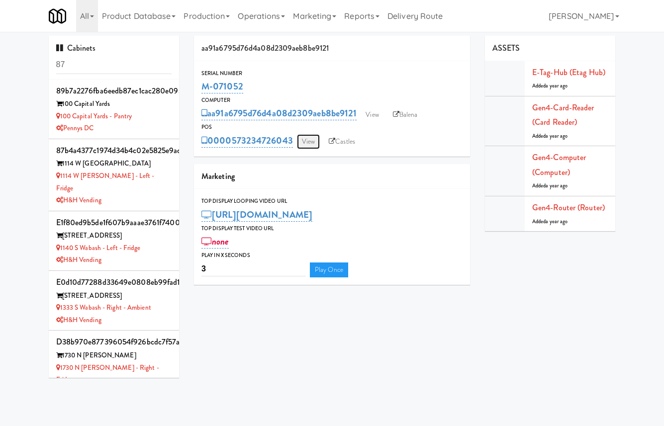
click at [310, 139] on link "View" at bounding box center [308, 141] width 23 height 15
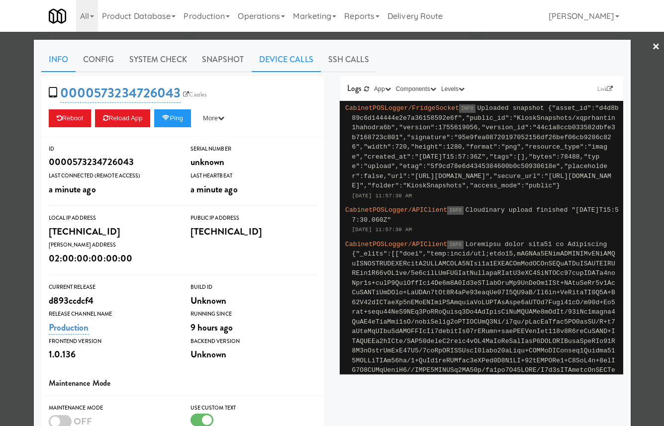
click at [268, 59] on link "Device Calls" at bounding box center [286, 59] width 69 height 25
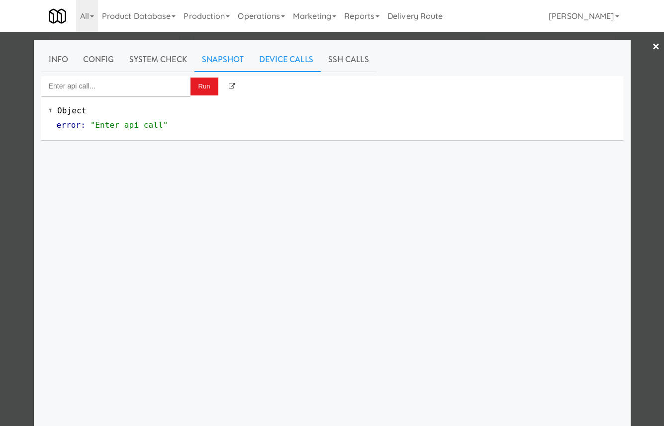
click at [219, 63] on link "Snapshot" at bounding box center [223, 59] width 57 height 25
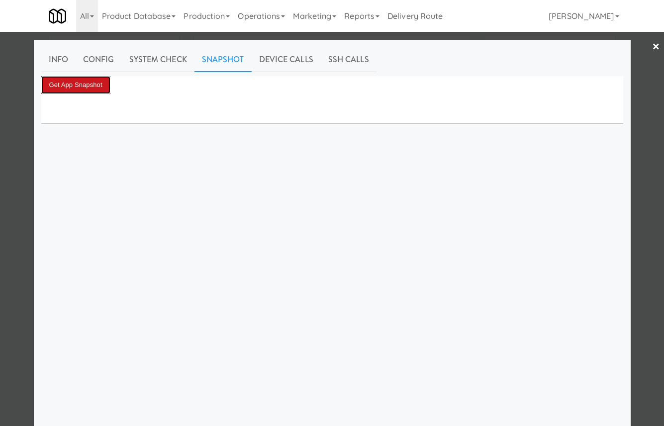
click at [94, 90] on button "Get App Snapshot" at bounding box center [75, 85] width 69 height 18
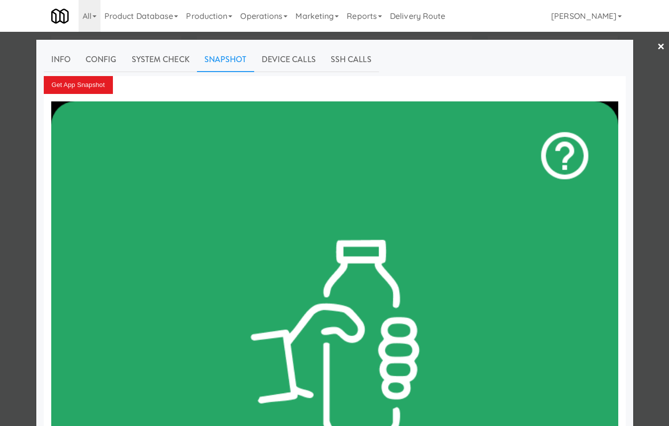
click at [24, 92] on div at bounding box center [334, 213] width 669 height 426
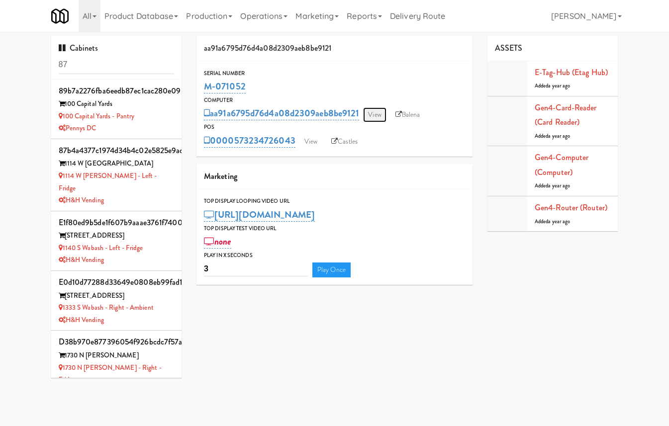
click at [378, 112] on link "View" at bounding box center [374, 114] width 23 height 15
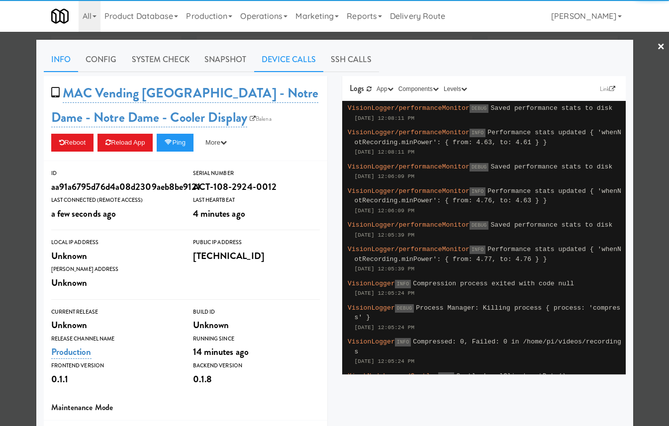
click at [289, 64] on link "Device Calls" at bounding box center [288, 59] width 69 height 25
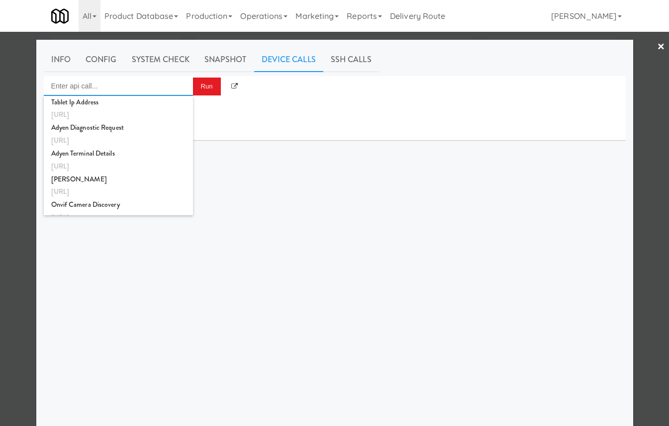
click at [157, 85] on input "Enter api call..." at bounding box center [118, 86] width 149 height 20
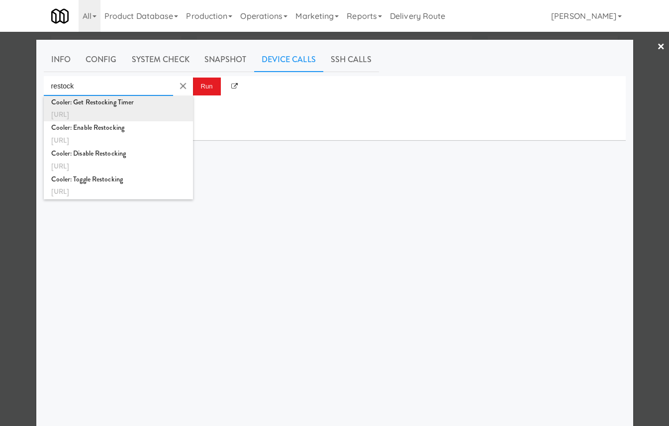
click at [162, 117] on div "http://localhost:3000/cooler/restocking-mode/timer" at bounding box center [118, 114] width 134 height 13
type input "Cooler: Get Restocking Timer"
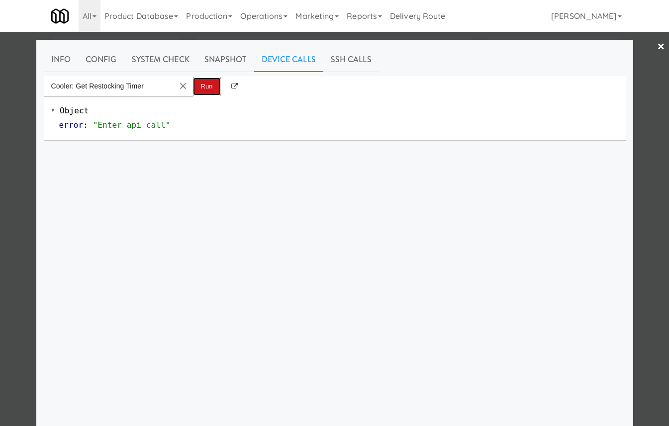
click at [205, 91] on button "Run" at bounding box center [207, 87] width 28 height 18
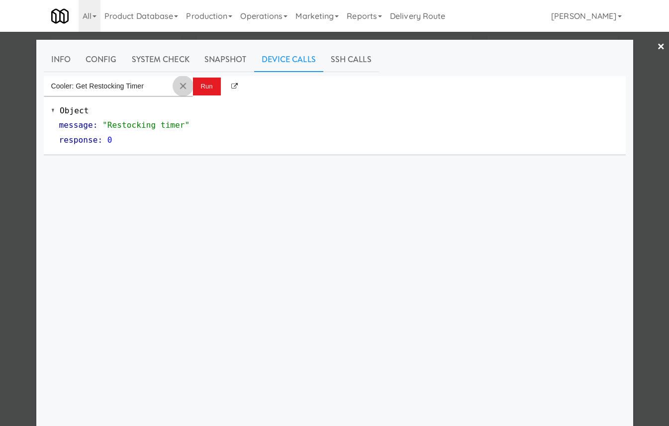
click at [180, 84] on button "Clear Input" at bounding box center [183, 86] width 15 height 15
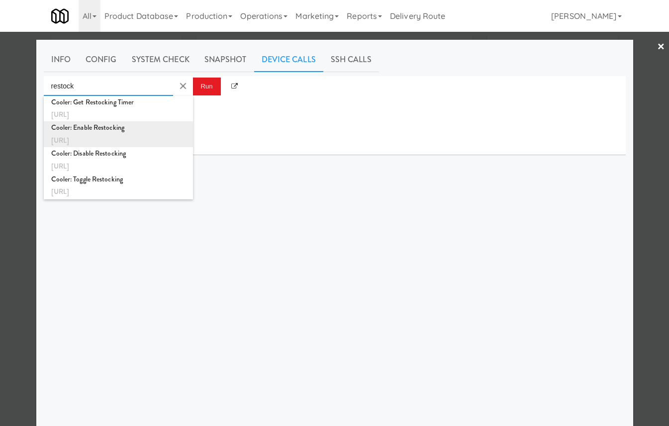
click at [154, 139] on div "http://localhost:3000/cooler/restocking-mode/enable" at bounding box center [118, 140] width 134 height 13
type input "Cooler: Enable Restocking"
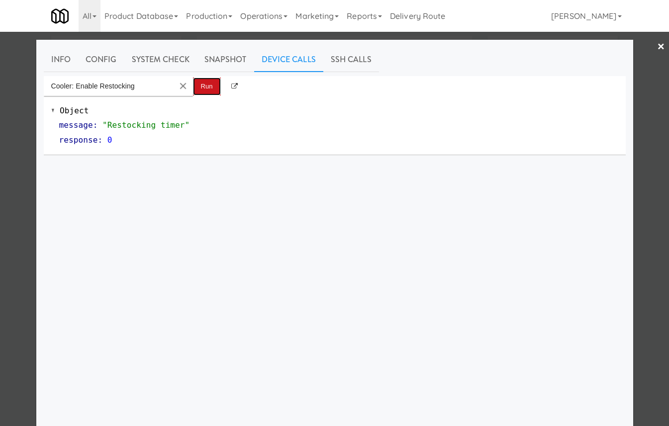
click at [200, 89] on button "Run" at bounding box center [207, 87] width 28 height 18
click at [181, 86] on button "Clear Input" at bounding box center [183, 86] width 15 height 15
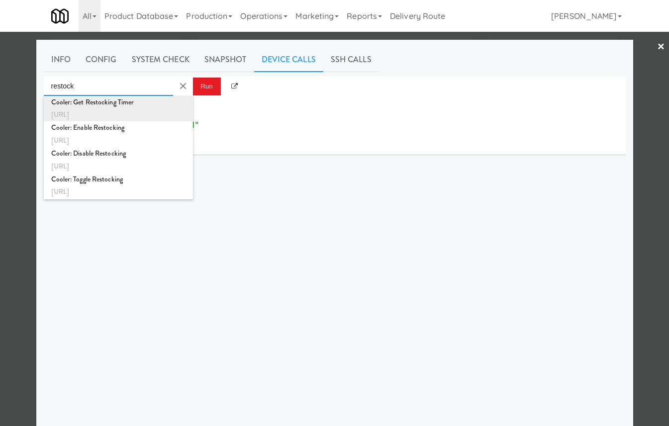
click at [178, 105] on div "Cooler: Get Restocking Timer" at bounding box center [118, 102] width 134 height 13
type input "Cooler: Get Restocking Timer"
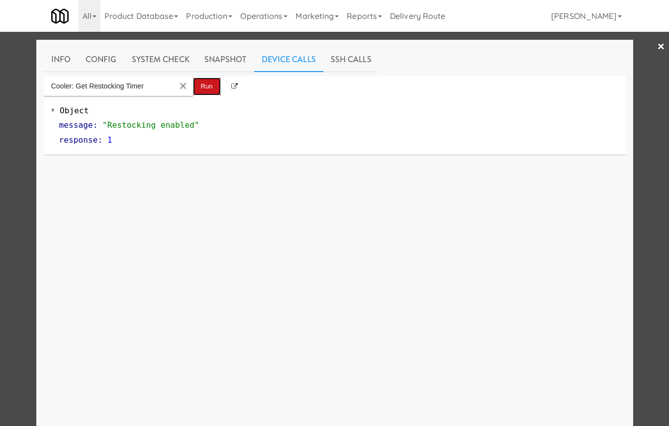
click at [203, 89] on button "Run" at bounding box center [207, 87] width 28 height 18
drag, startPoint x: 104, startPoint y: 141, endPoint x: 131, endPoint y: 141, distance: 26.9
click at [131, 141] on div "response : 2957" at bounding box center [338, 140] width 559 height 15
click at [183, 86] on button "Clear Input" at bounding box center [183, 86] width 15 height 15
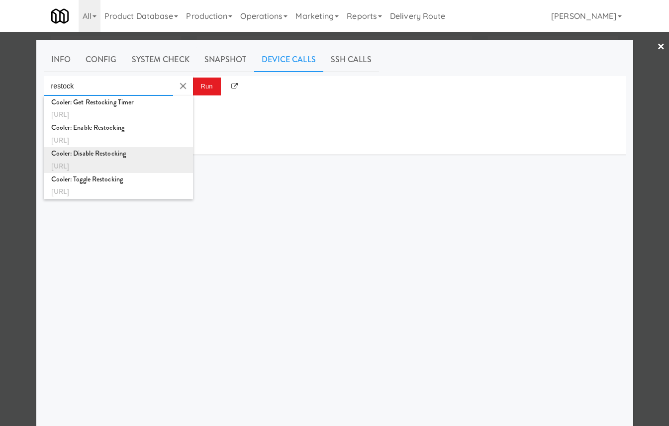
click at [171, 154] on div "Cooler: Disable Restocking" at bounding box center [118, 153] width 134 height 13
type input "Cooler: Disable Restocking"
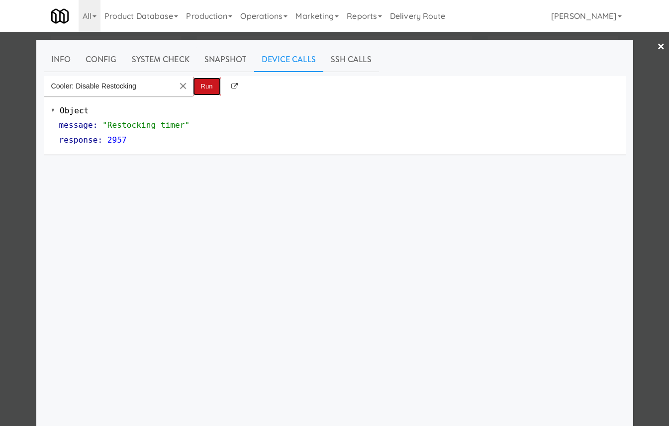
click at [210, 91] on button "Run" at bounding box center [207, 87] width 28 height 18
